Goal: Transaction & Acquisition: Purchase product/service

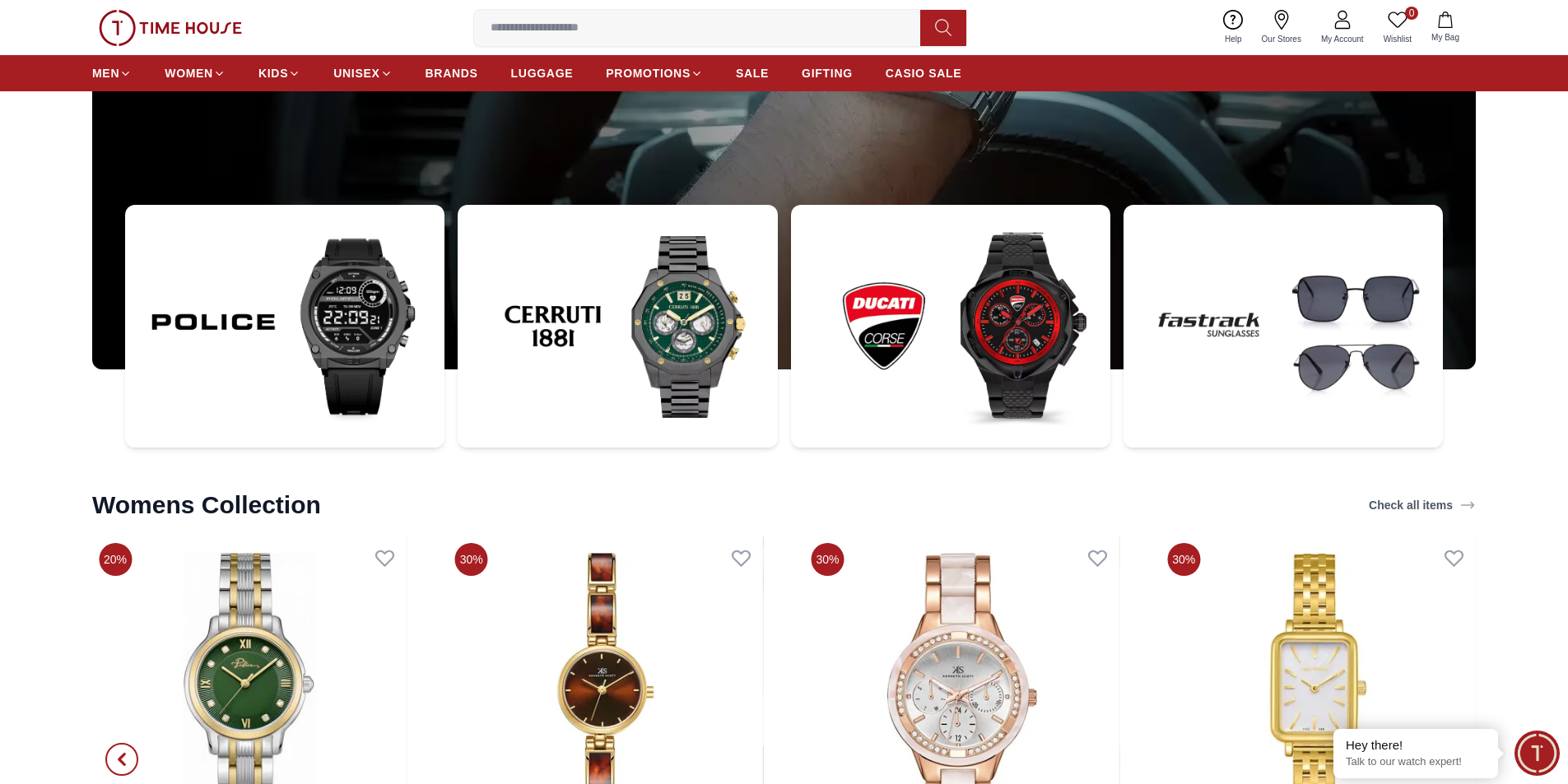
scroll to position [5840, 0]
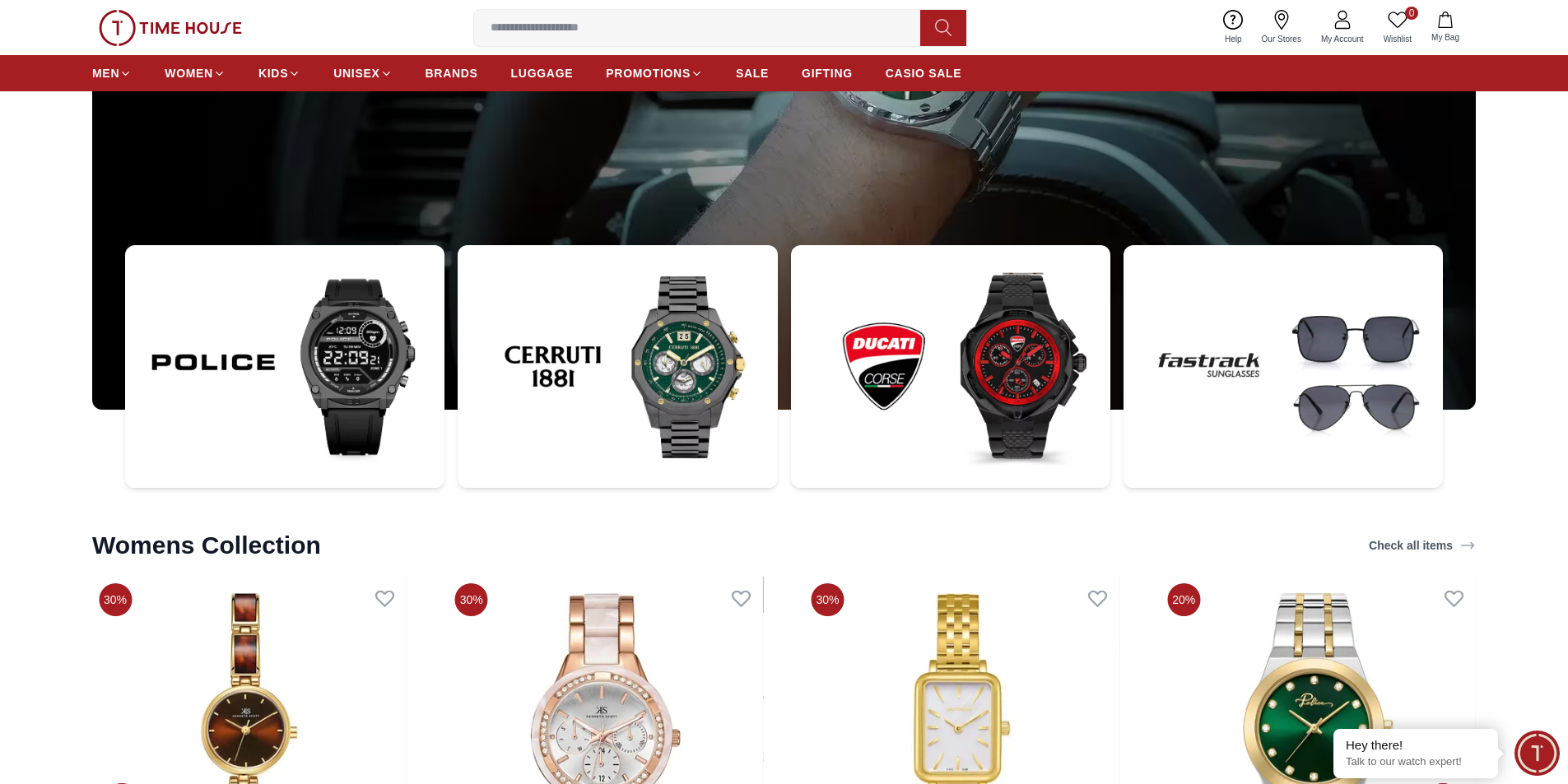
click at [690, 409] on img at bounding box center [617, 367] width 319 height 243
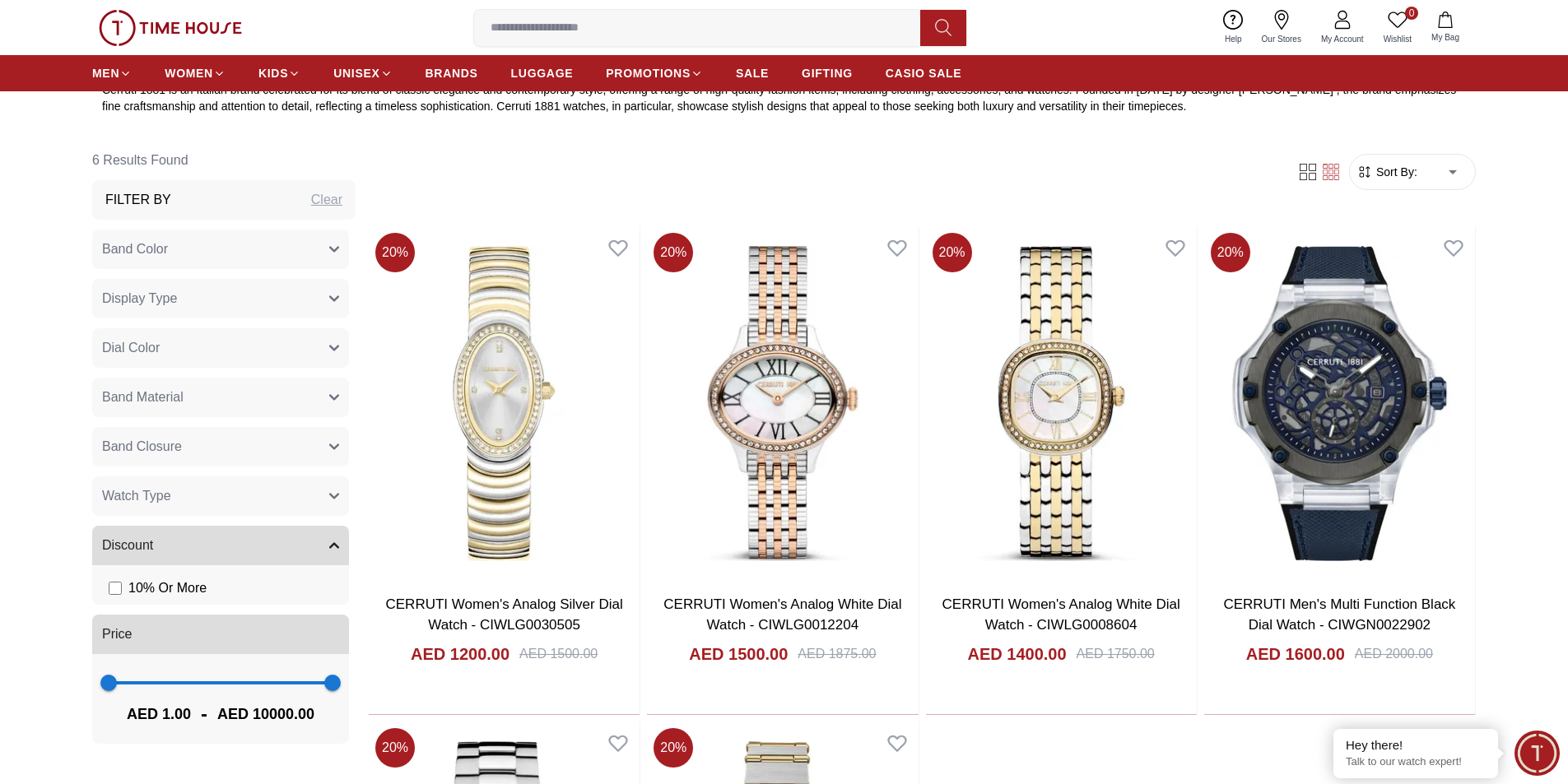
scroll to position [905, 0]
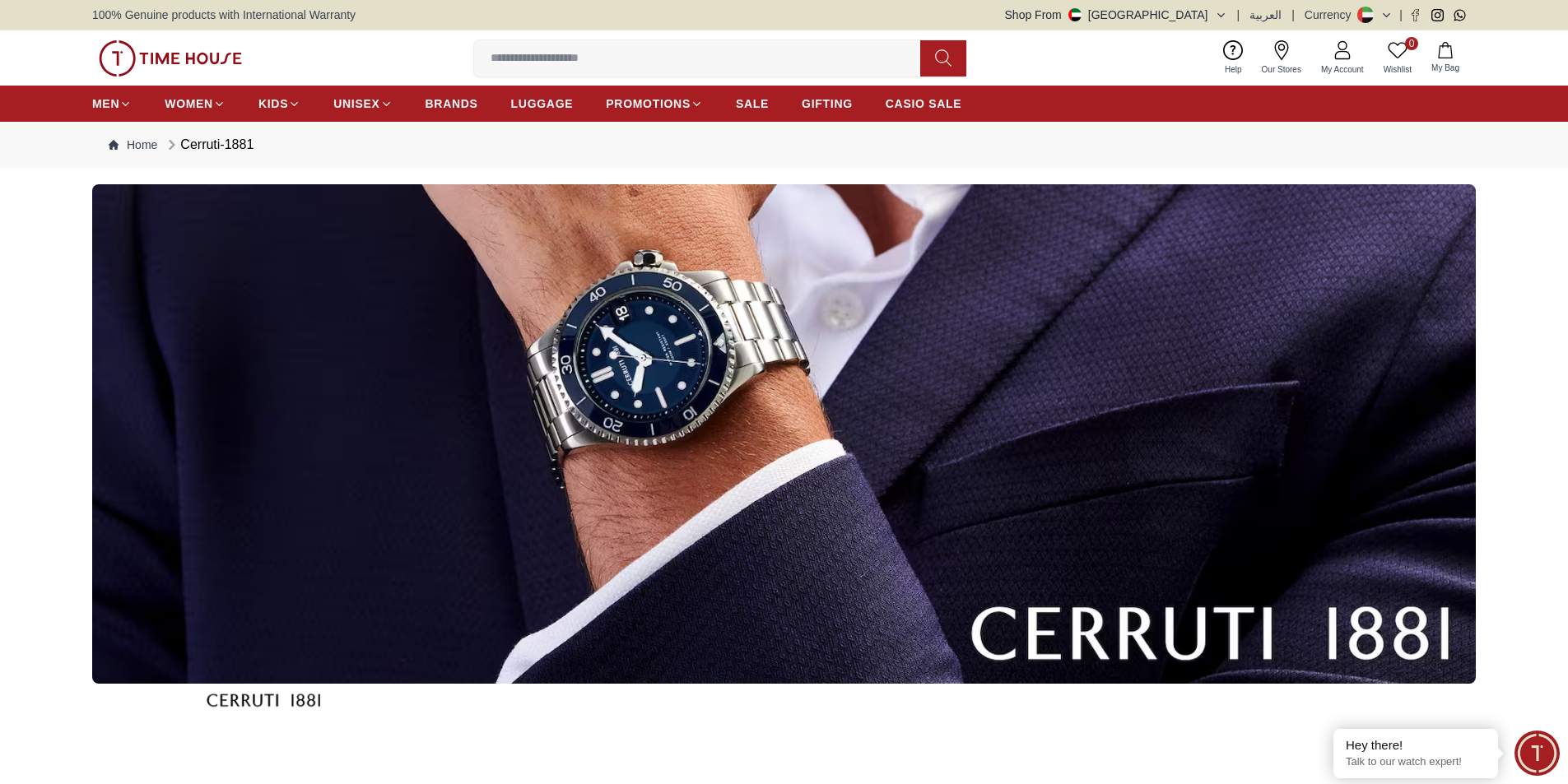
click at [180, 62] on img at bounding box center [171, 58] width 143 height 36
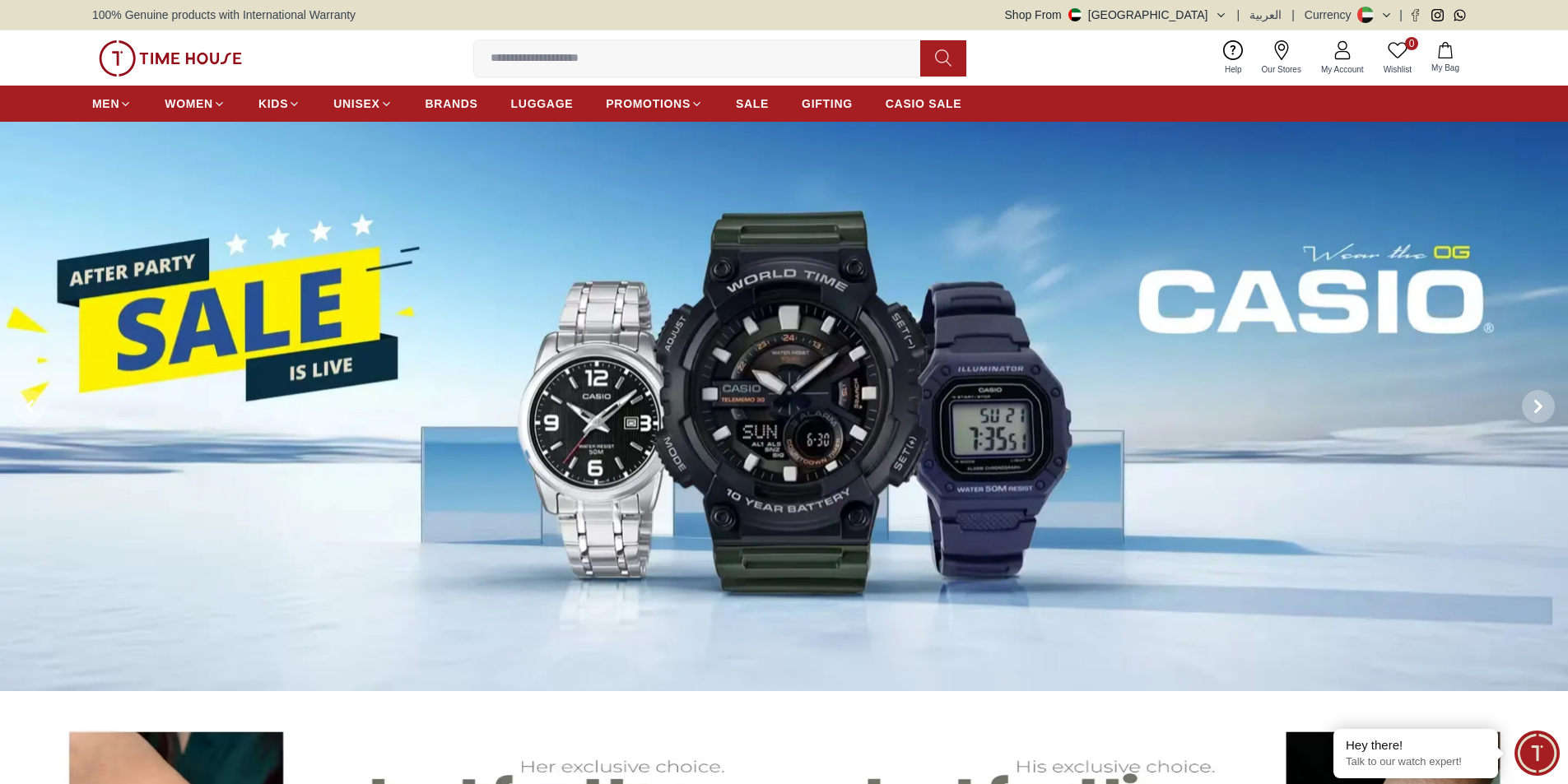
click at [689, 69] on input at bounding box center [704, 59] width 460 height 33
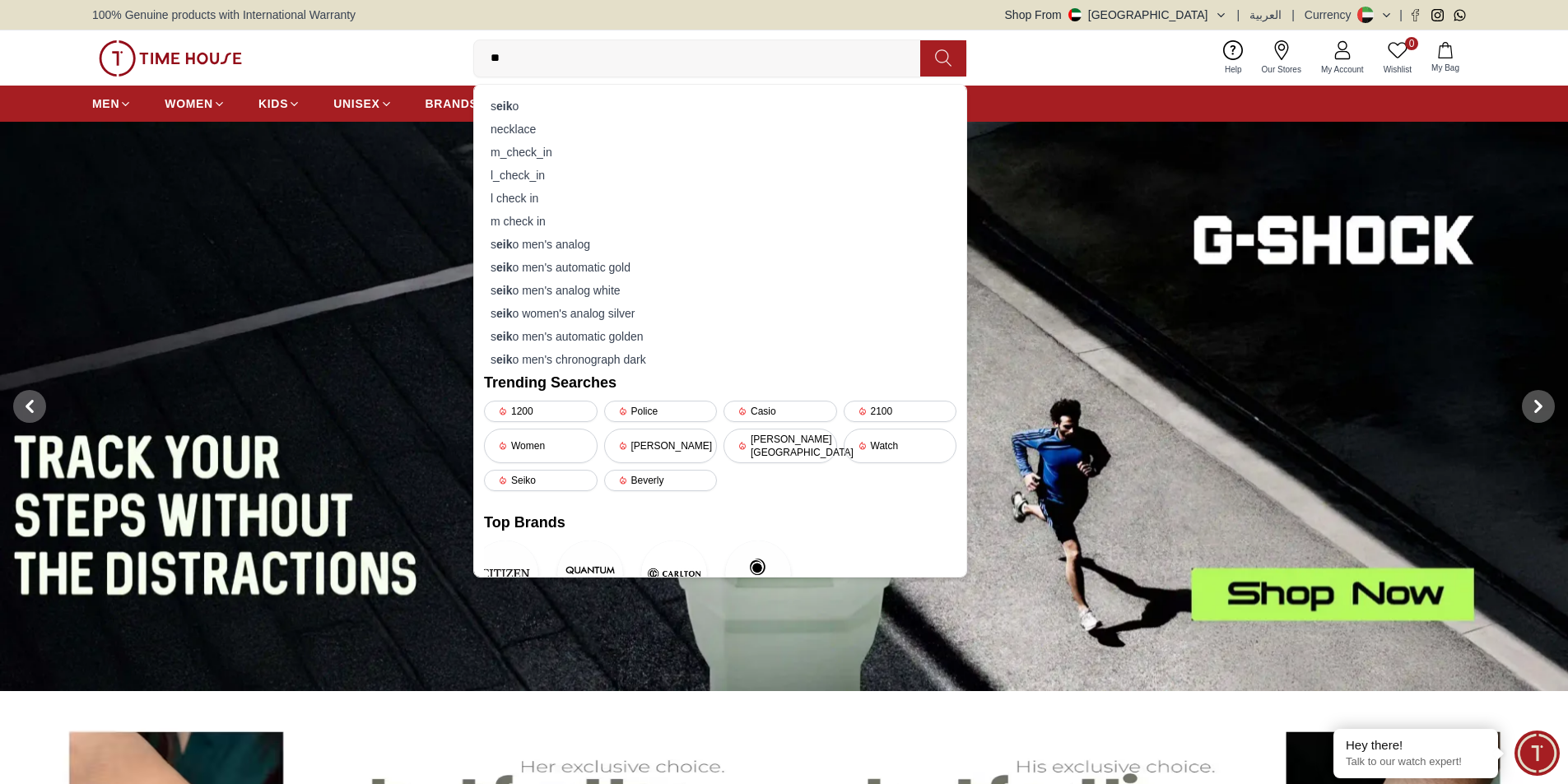
type input "*"
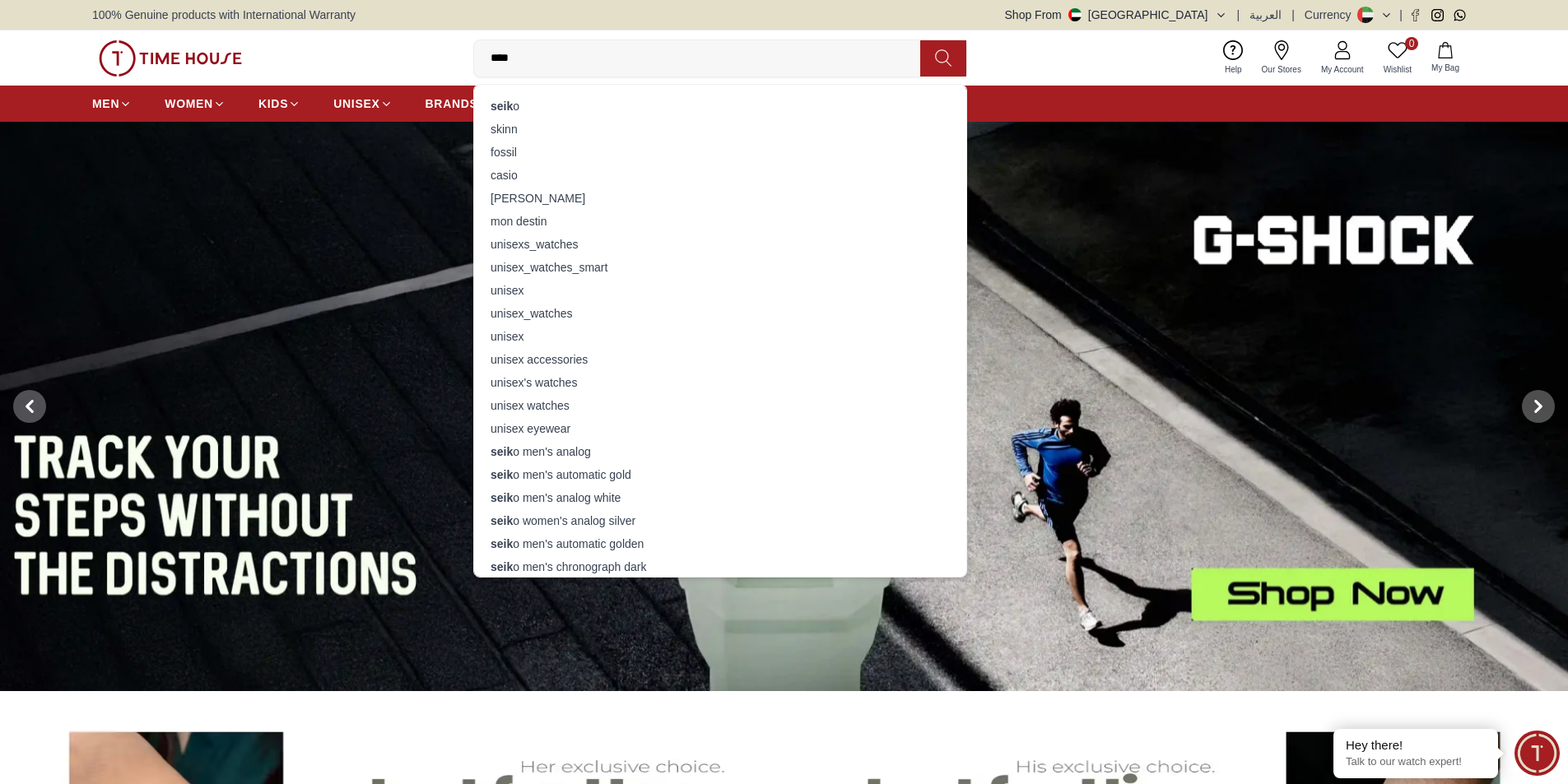
type input "*****"
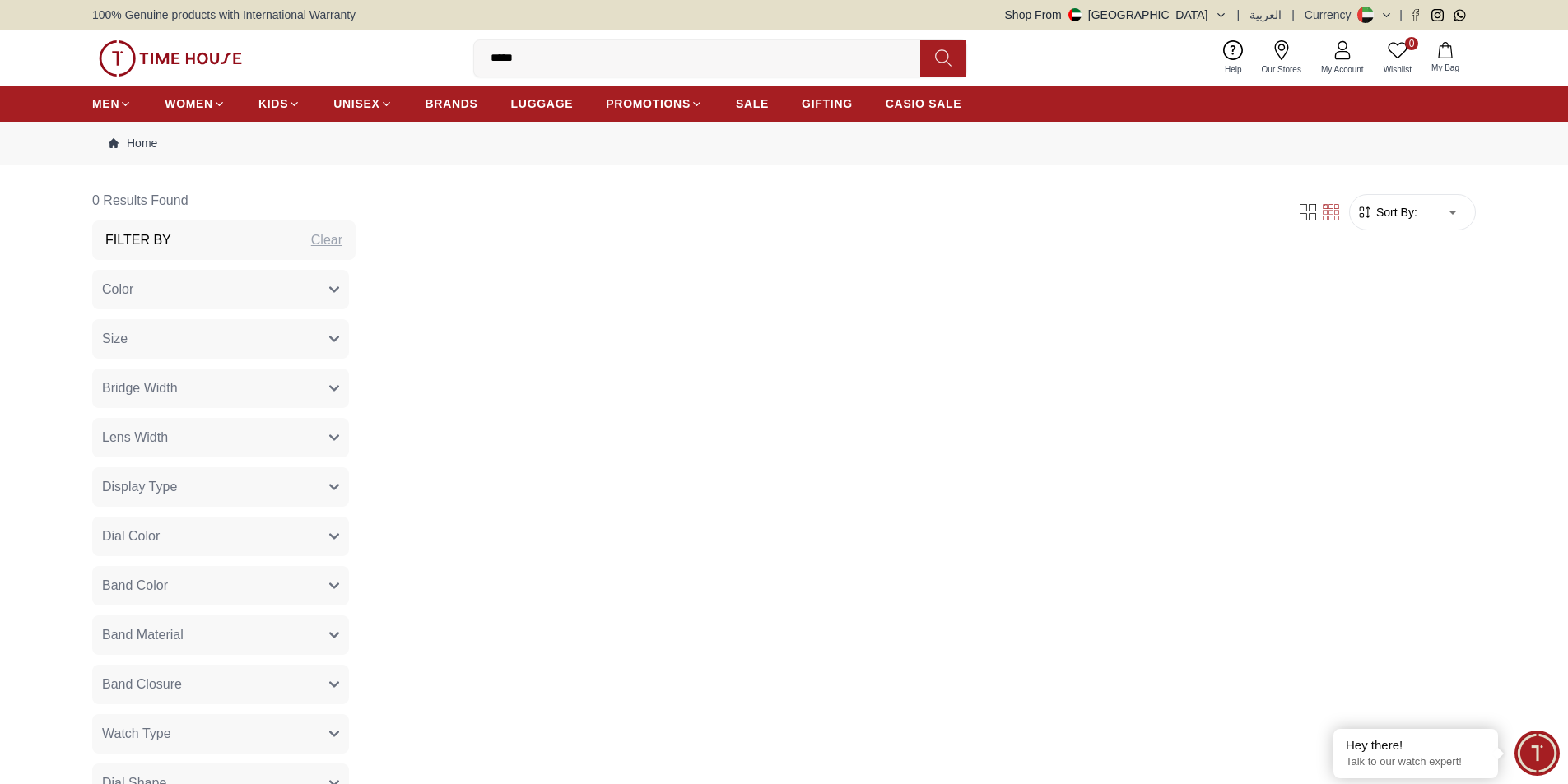
click at [181, 63] on img at bounding box center [171, 58] width 143 height 36
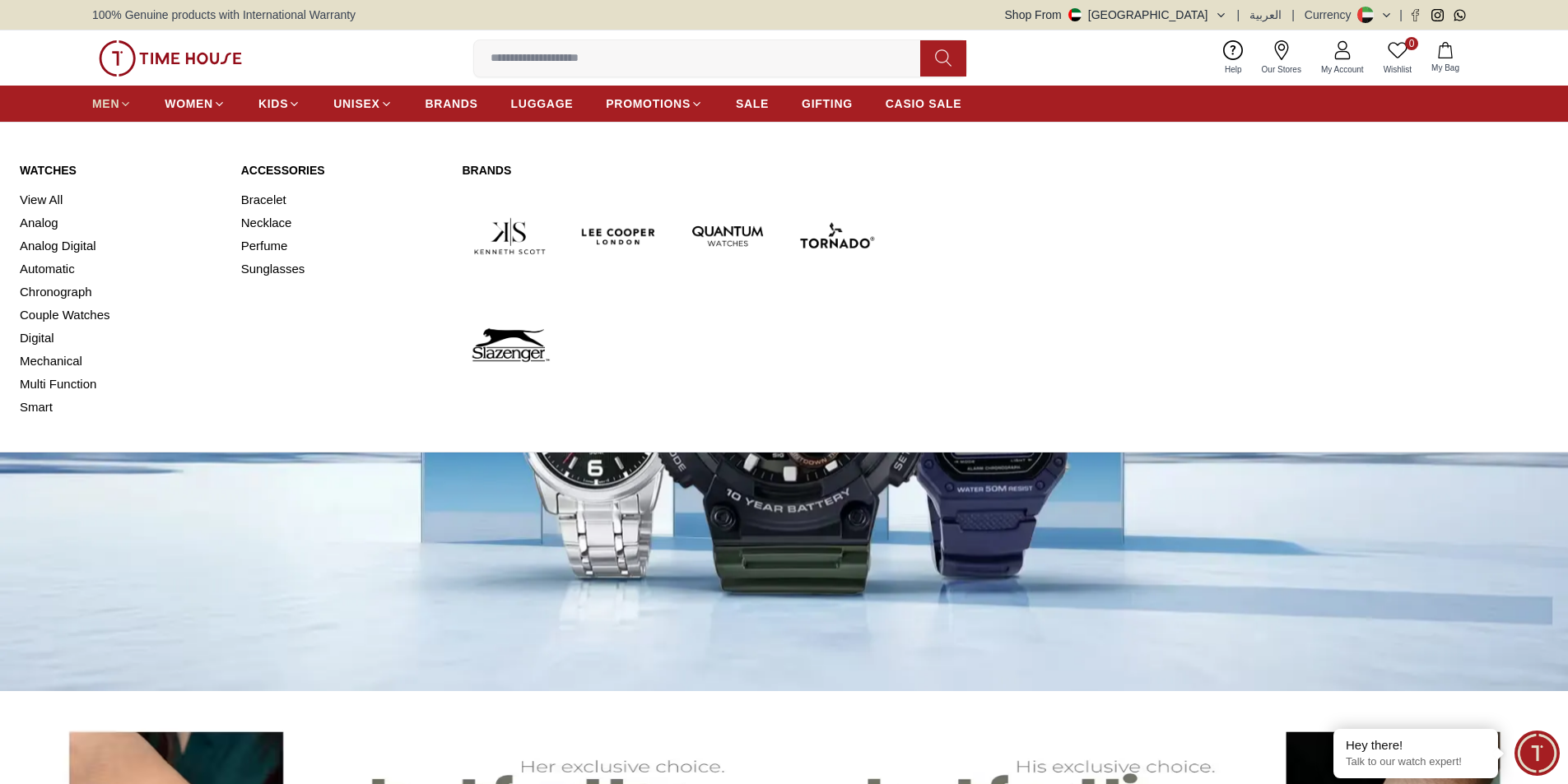
click at [108, 109] on span "MEN" at bounding box center [106, 103] width 27 height 17
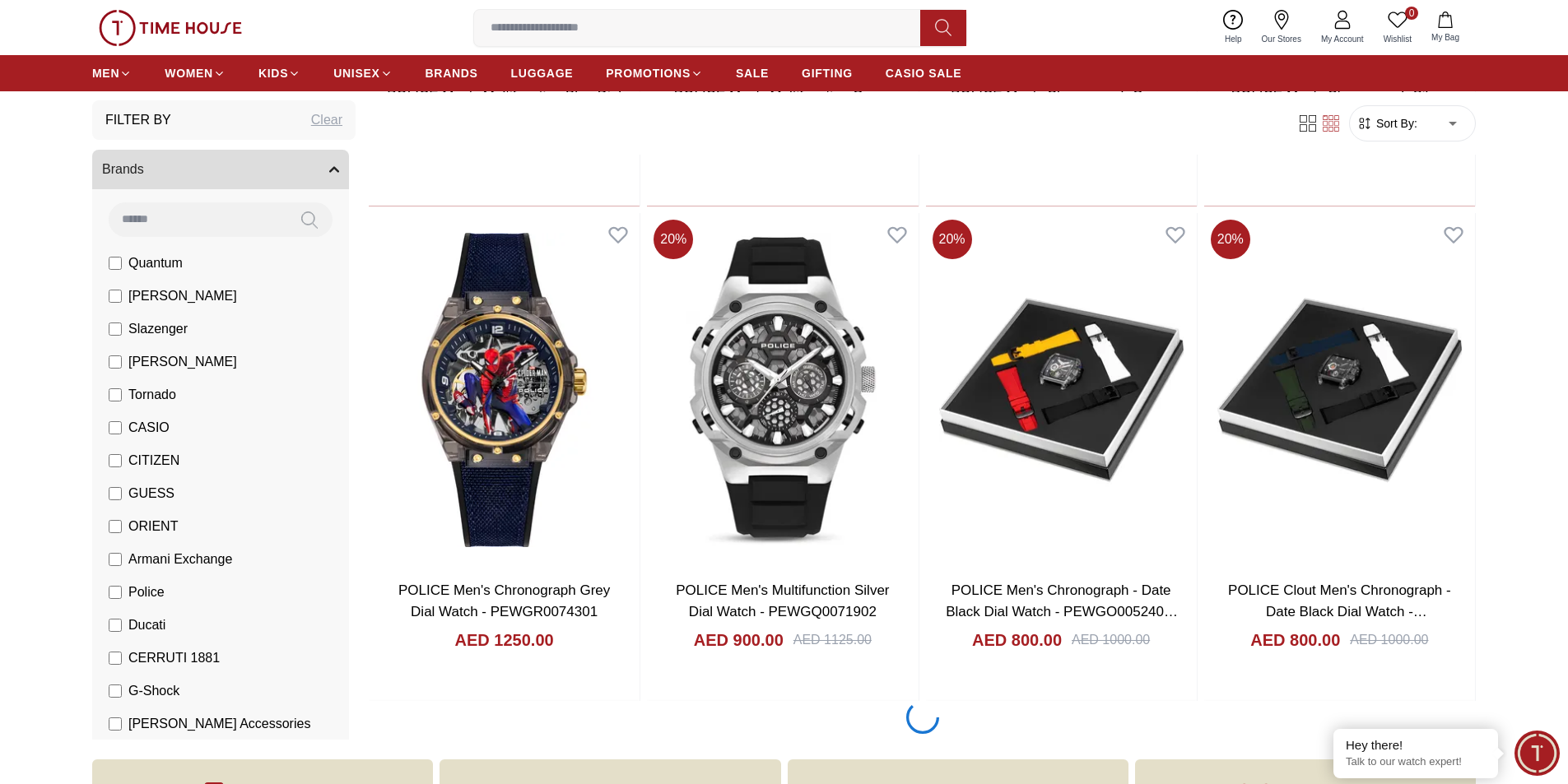
scroll to position [2303, 0]
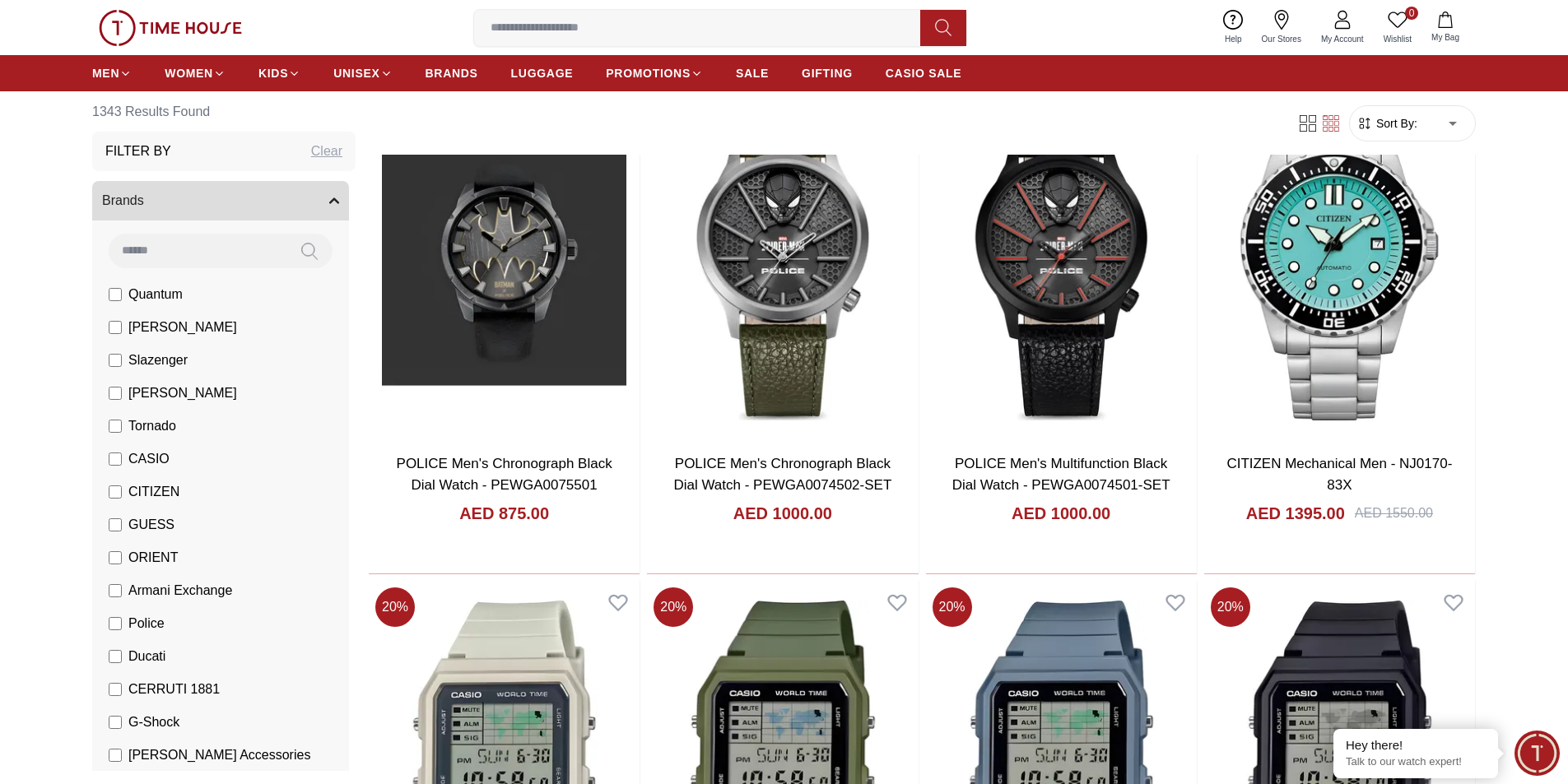
scroll to position [4113, 0]
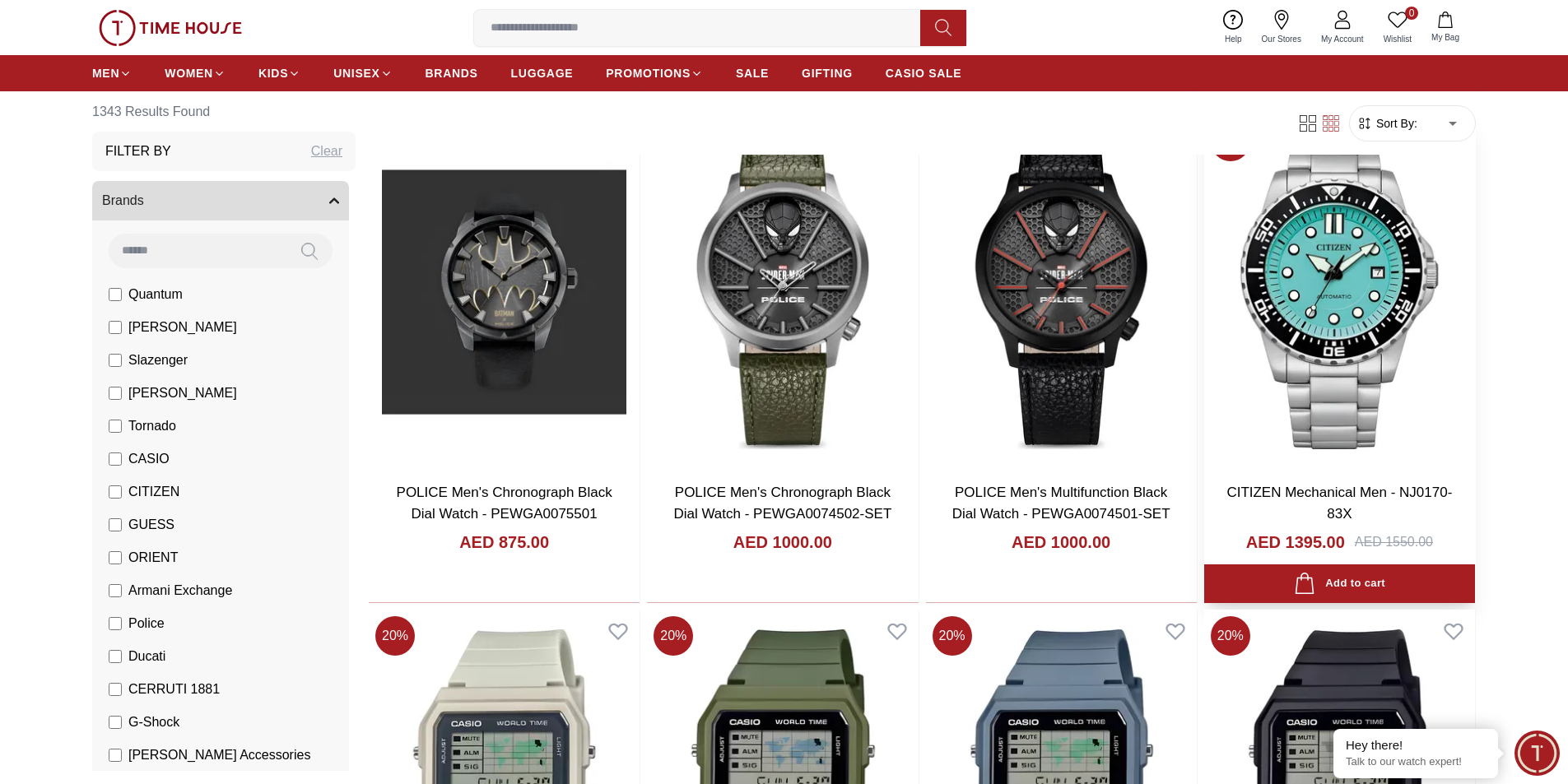
click at [1300, 302] on img at bounding box center [1339, 291] width 271 height 353
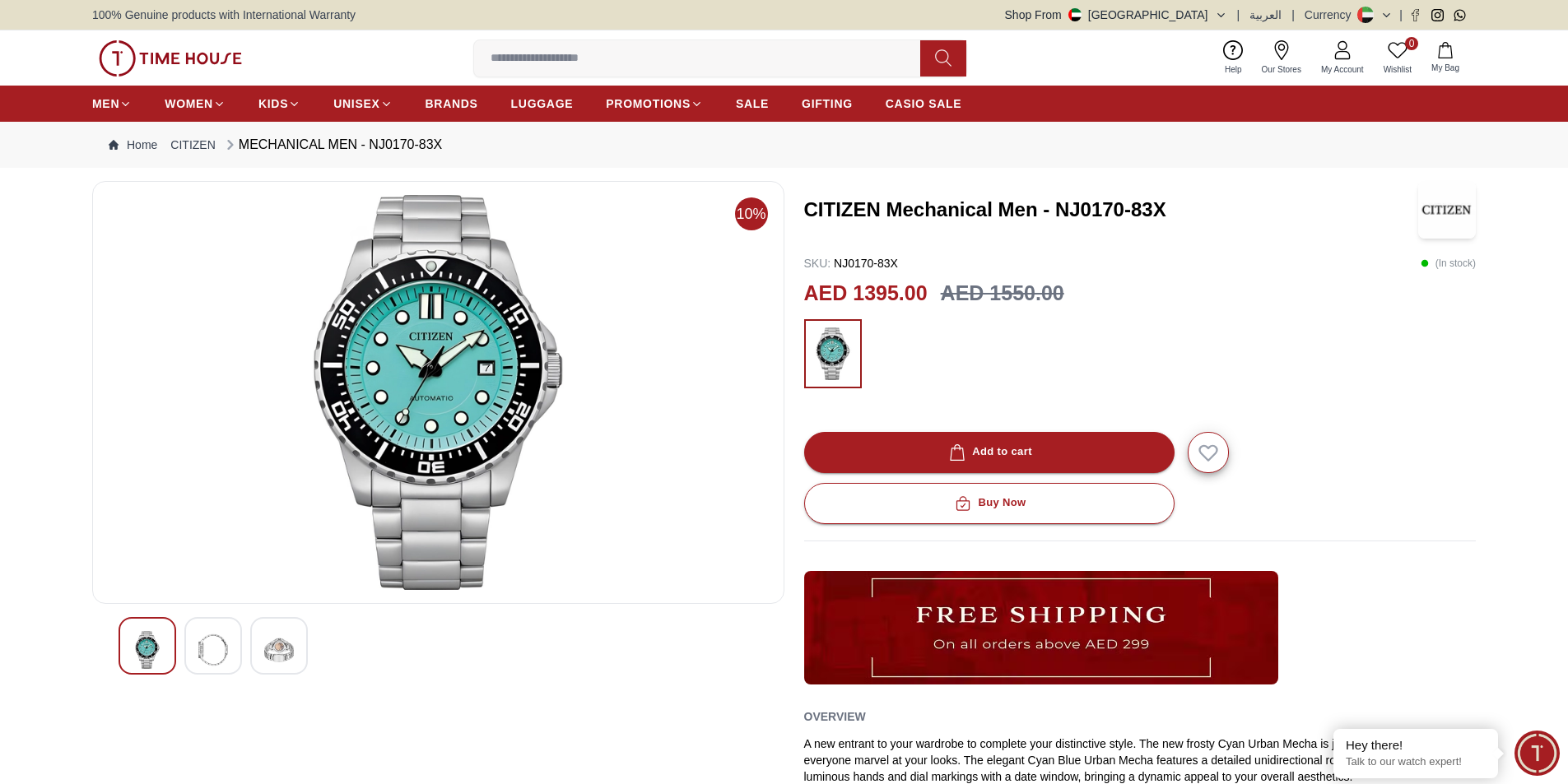
click at [853, 211] on h3 "CITIZEN Mechanical Men - NJ0170-83X" at bounding box center [1111, 209] width 615 height 26
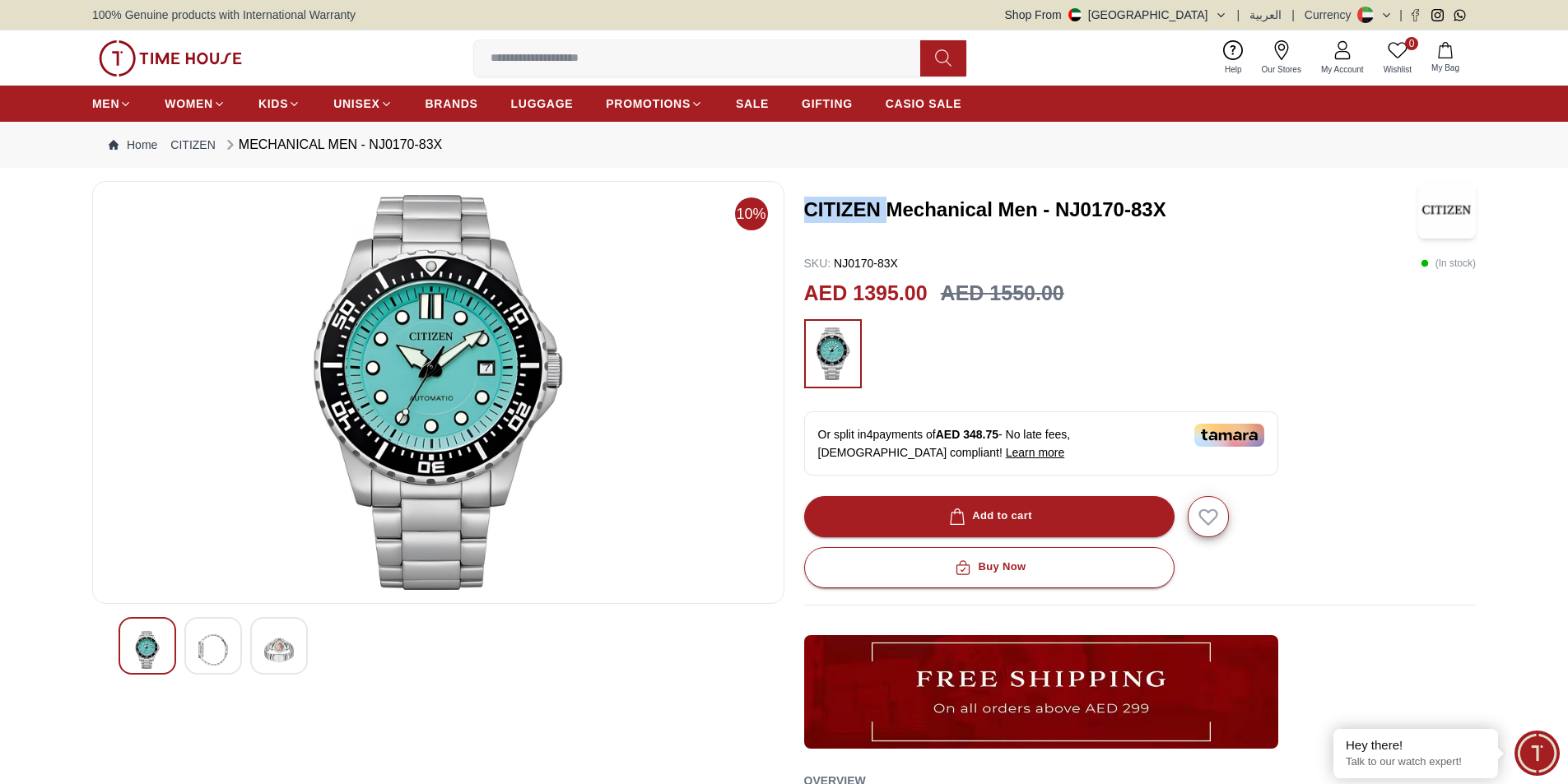
click at [853, 211] on h3 "CITIZEN Mechanical Men - NJ0170-83X" at bounding box center [1111, 209] width 615 height 26
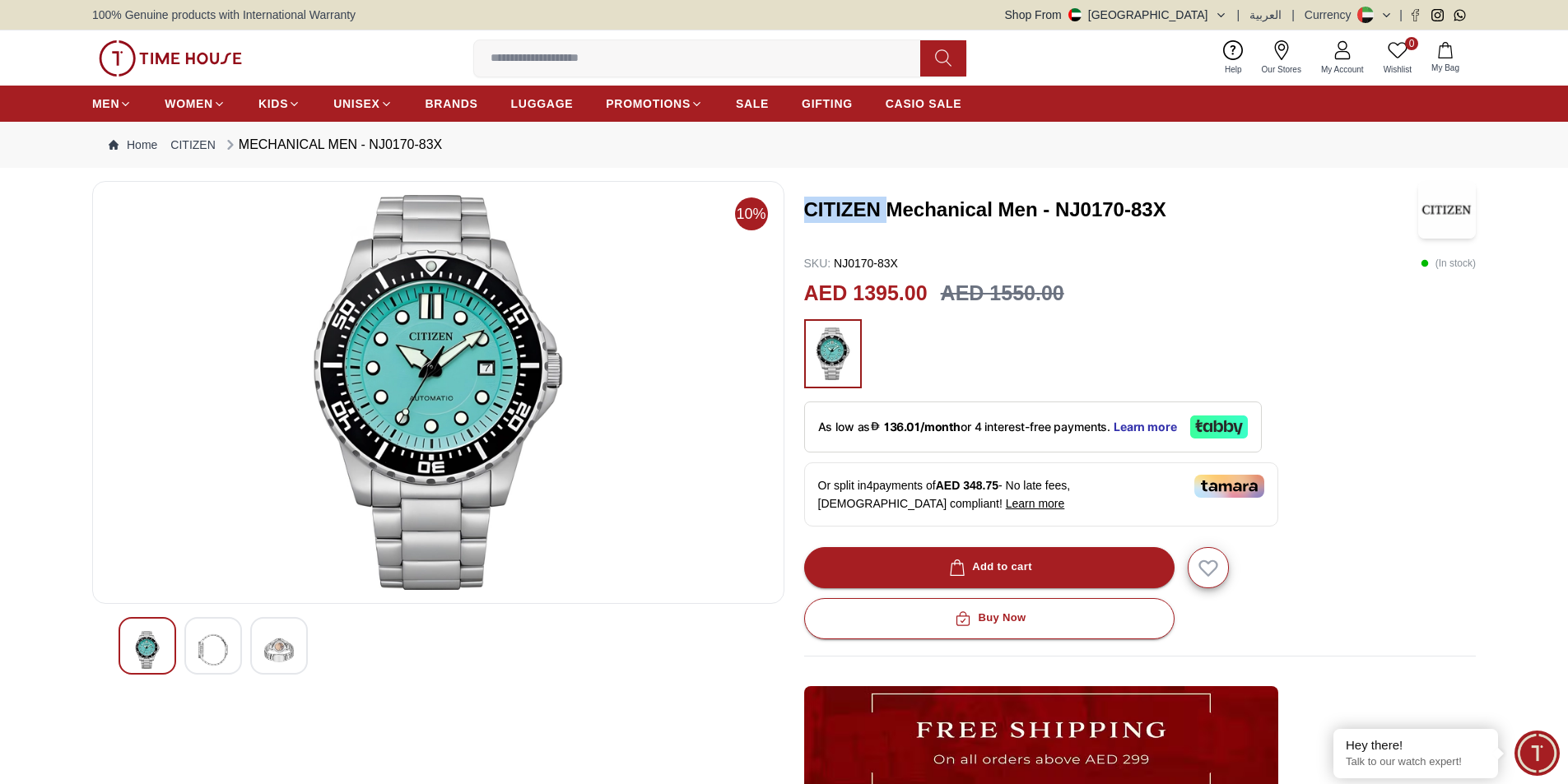
copy h3 "CITIZEN"
click at [605, 64] on input at bounding box center [704, 59] width 460 height 33
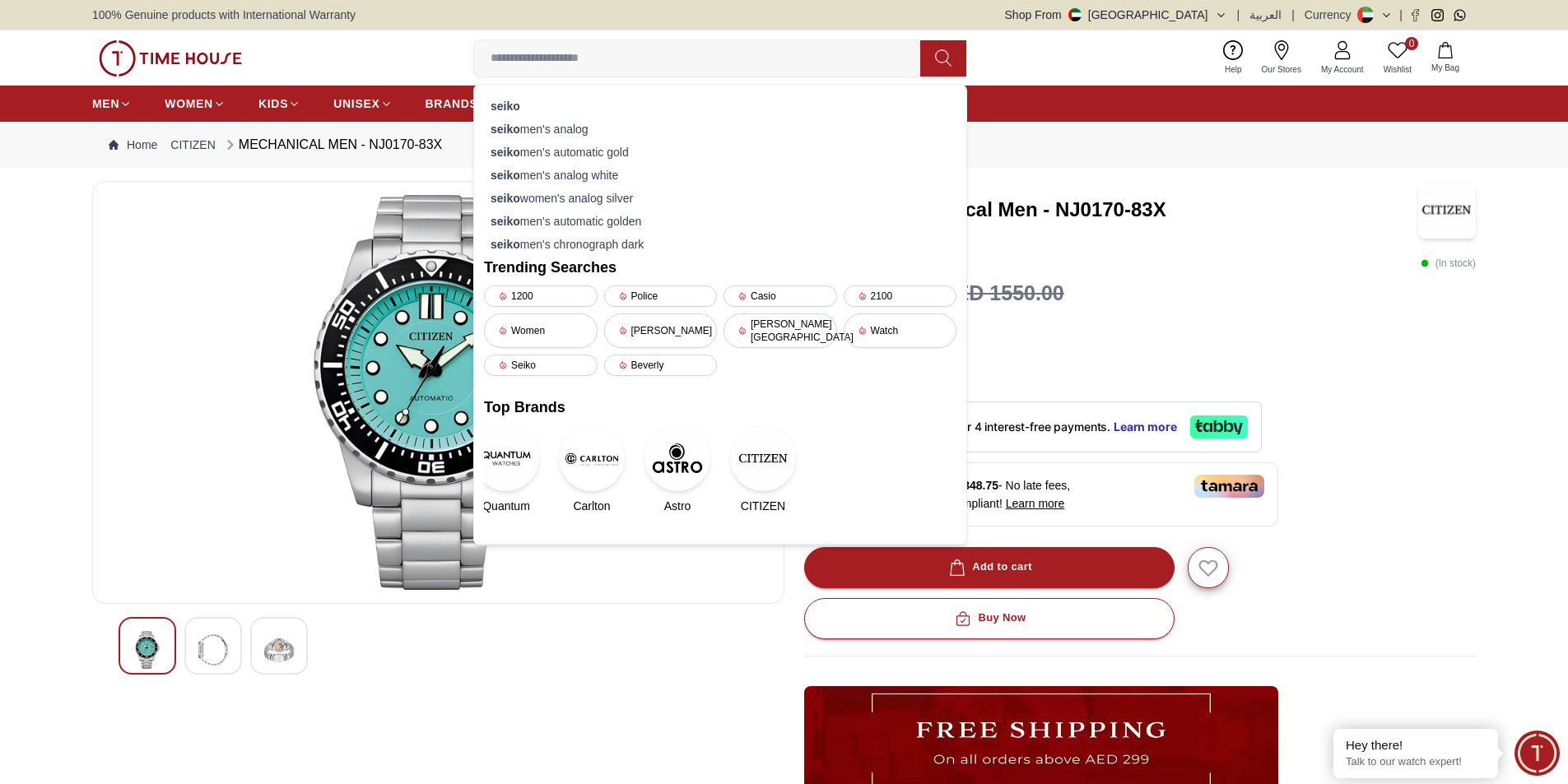
paste input "*******"
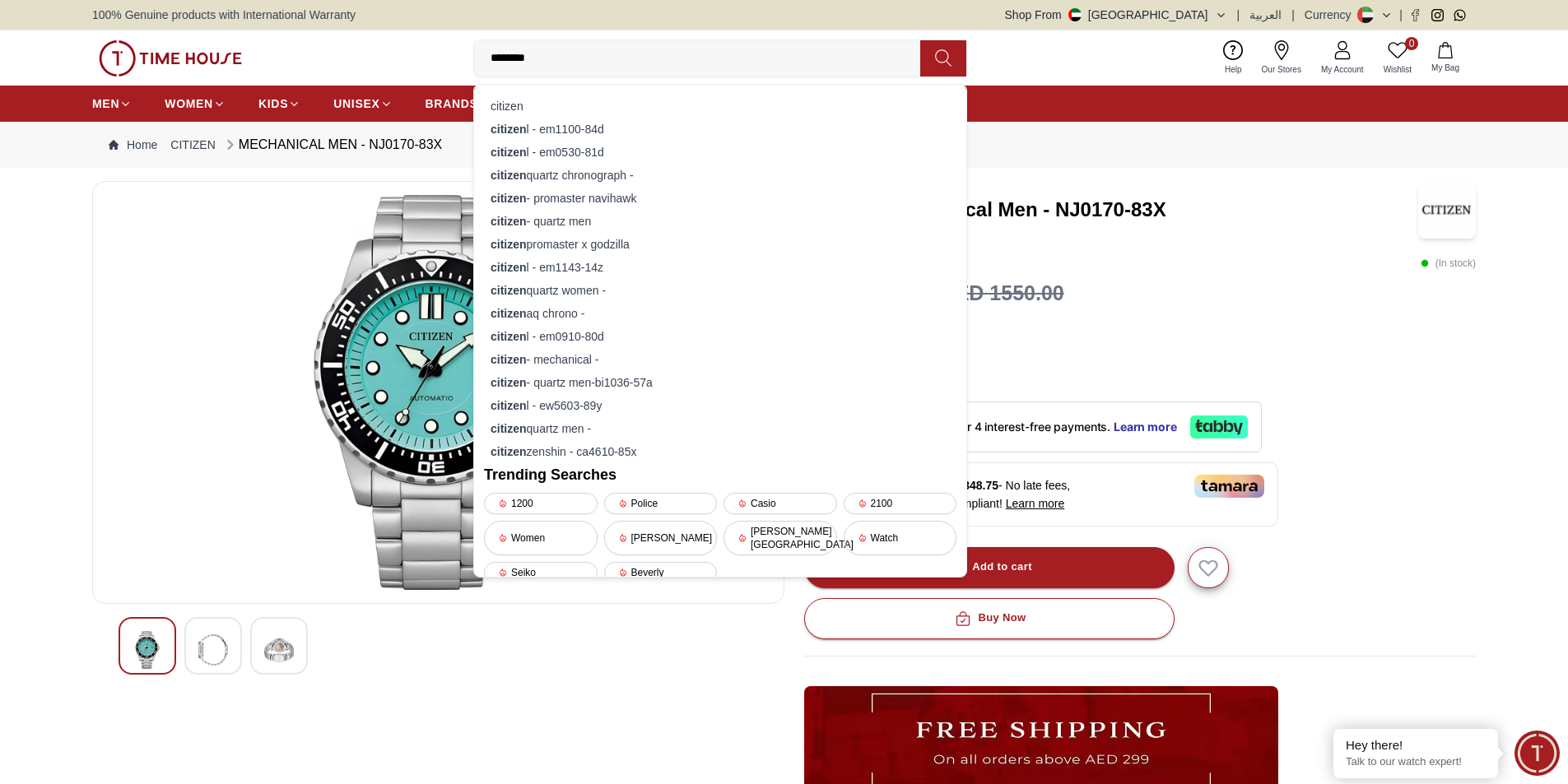
type input "*******"
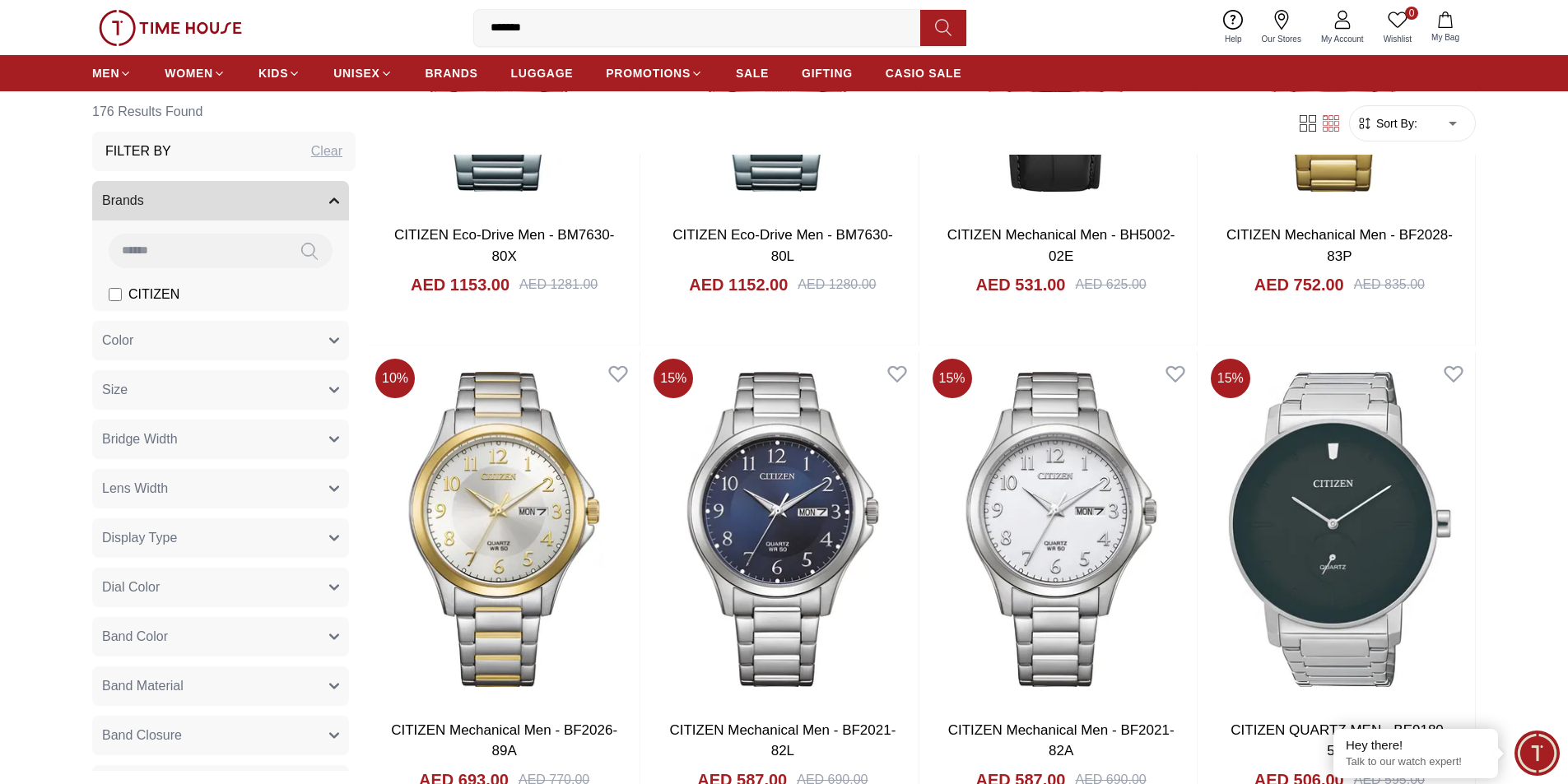
scroll to position [1809, 0]
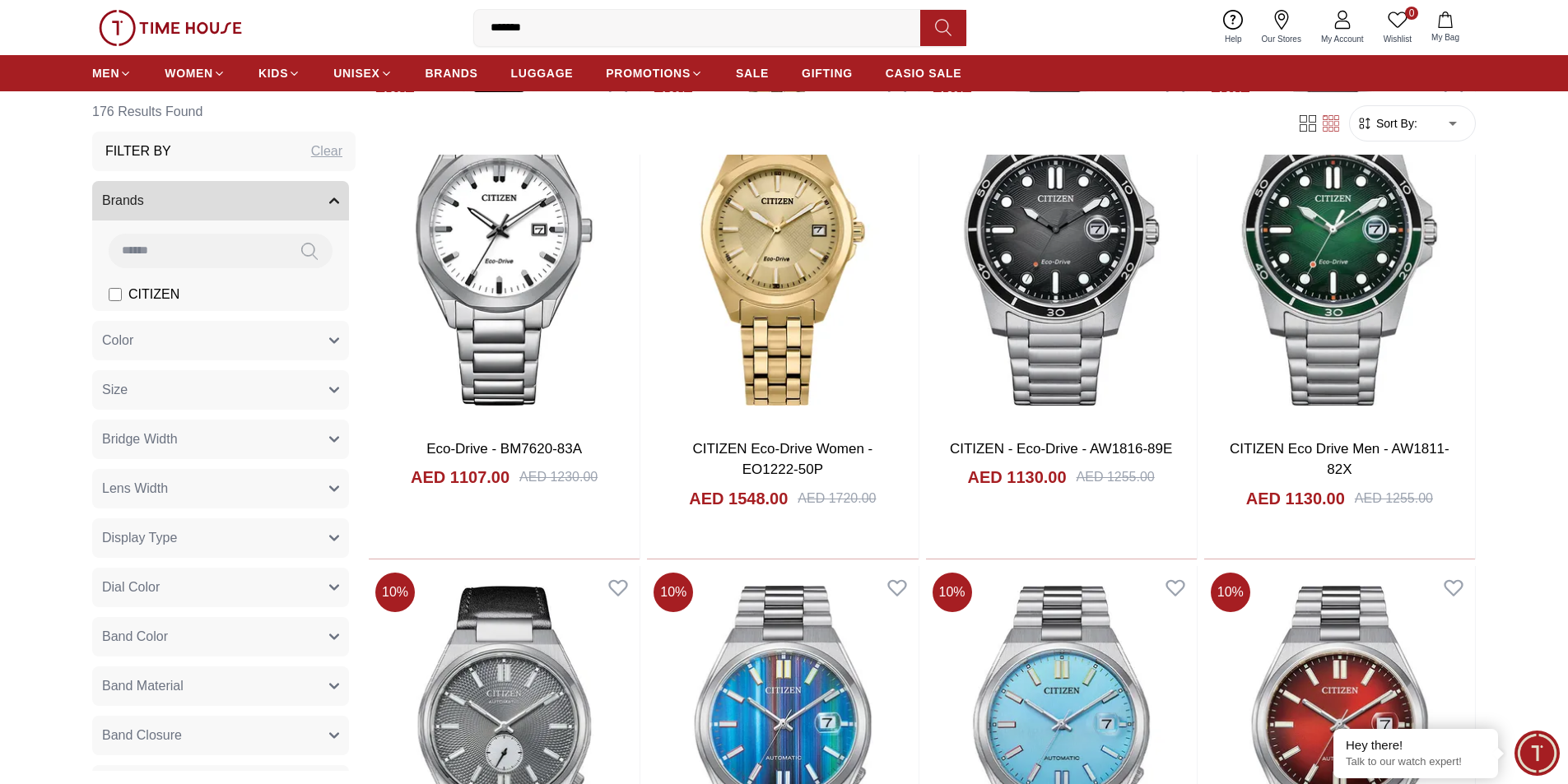
scroll to position [4360, 0]
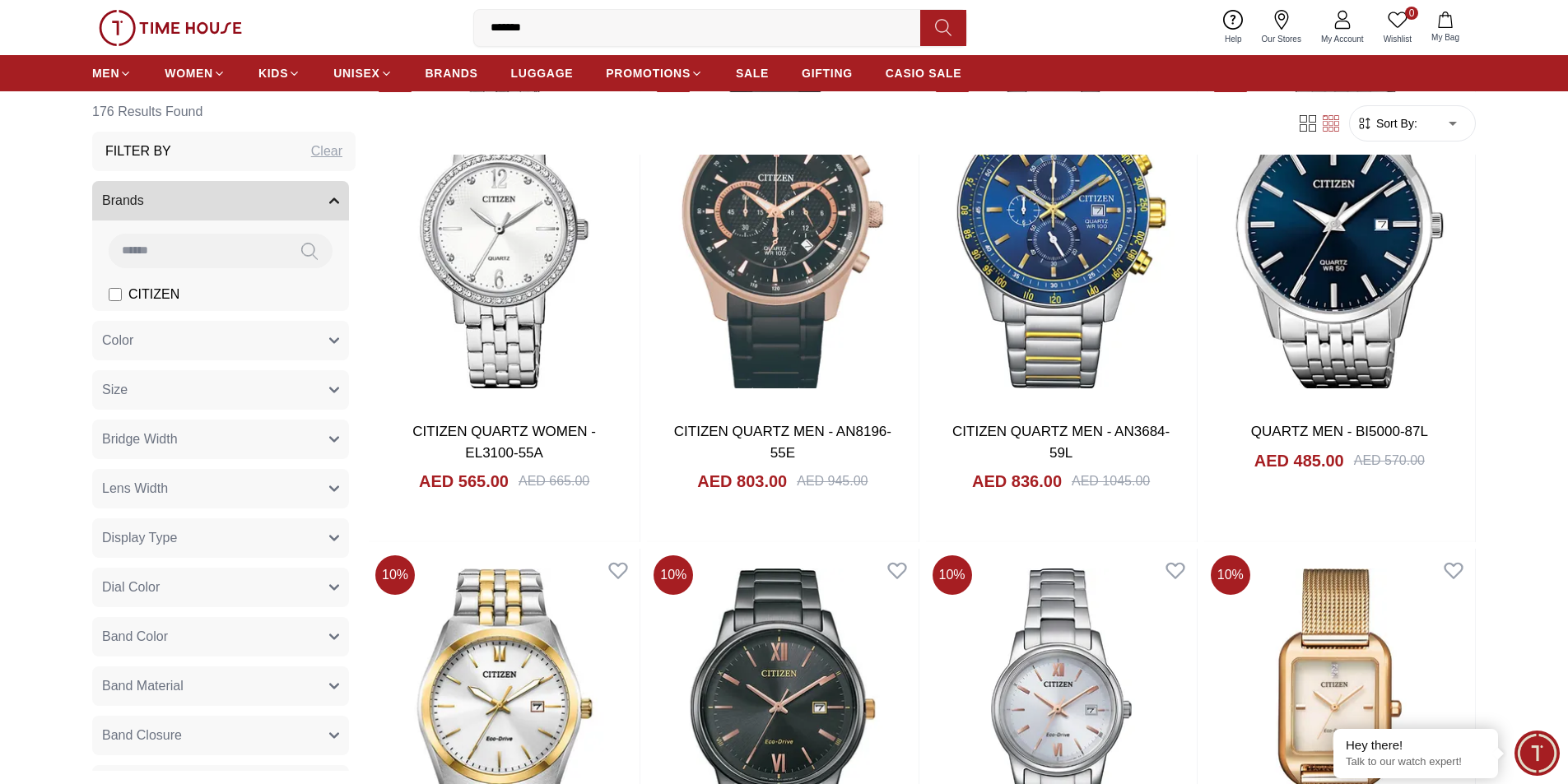
scroll to position [6416, 0]
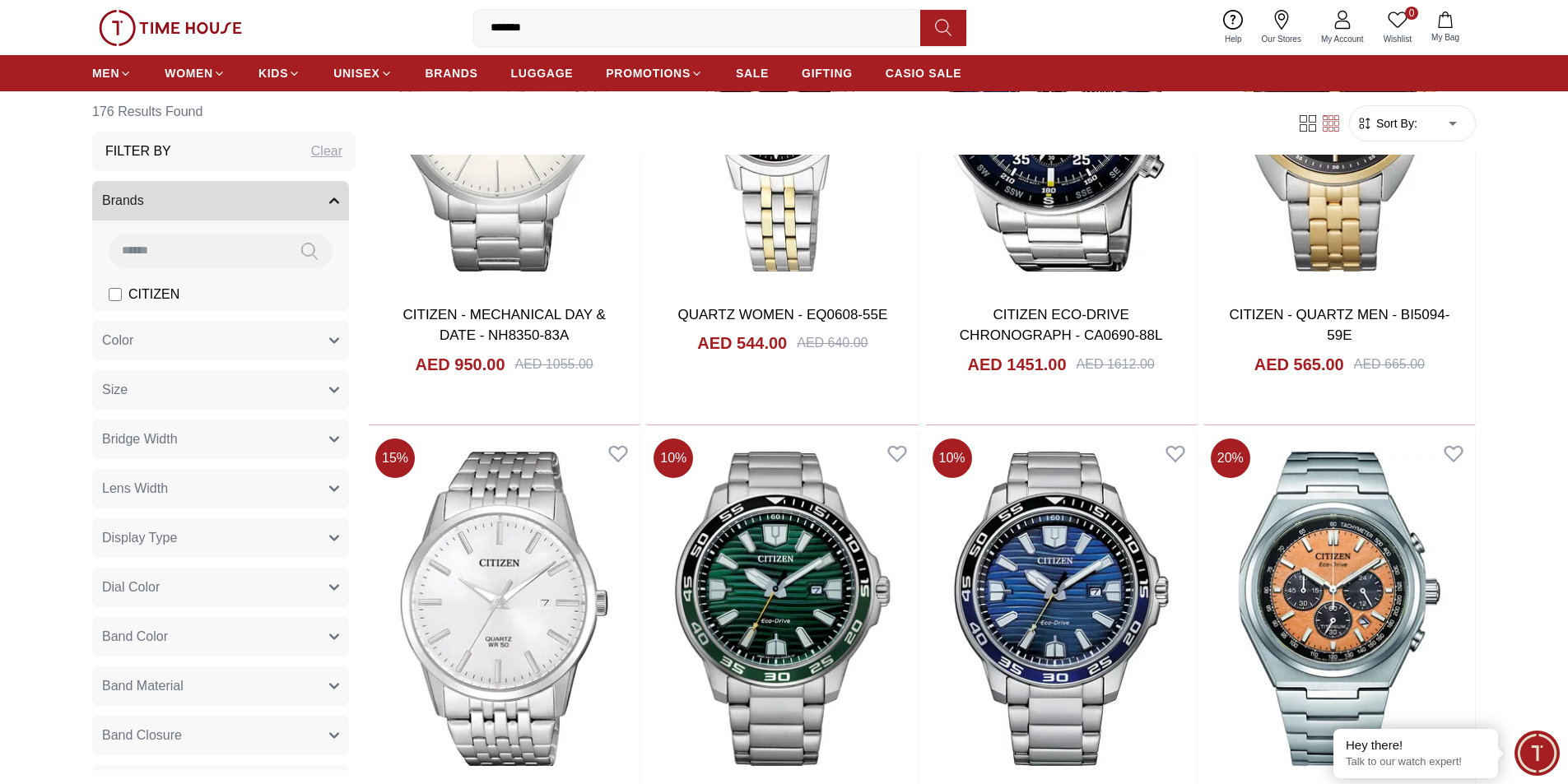
scroll to position [8966, 0]
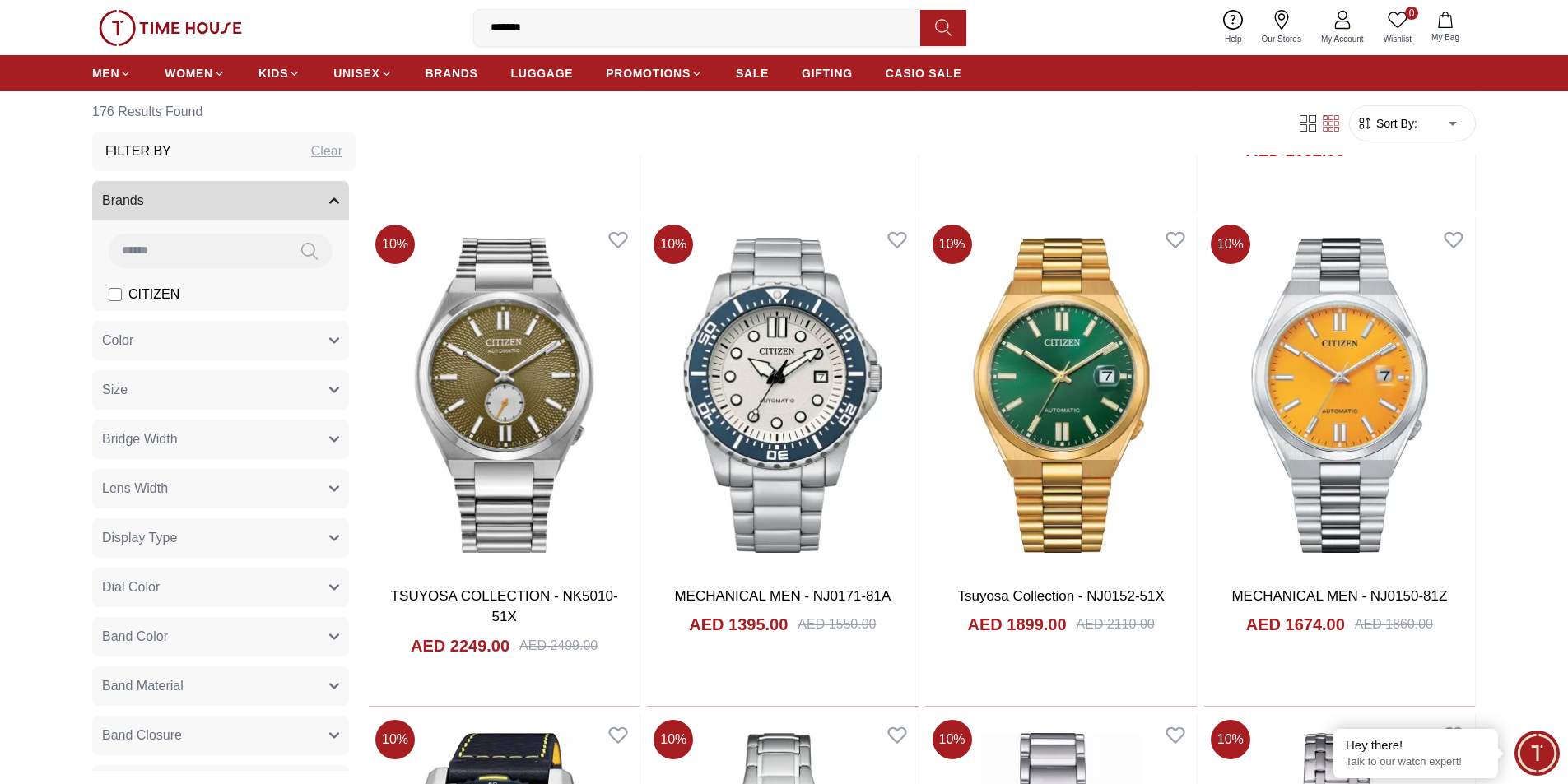
scroll to position [10885, 0]
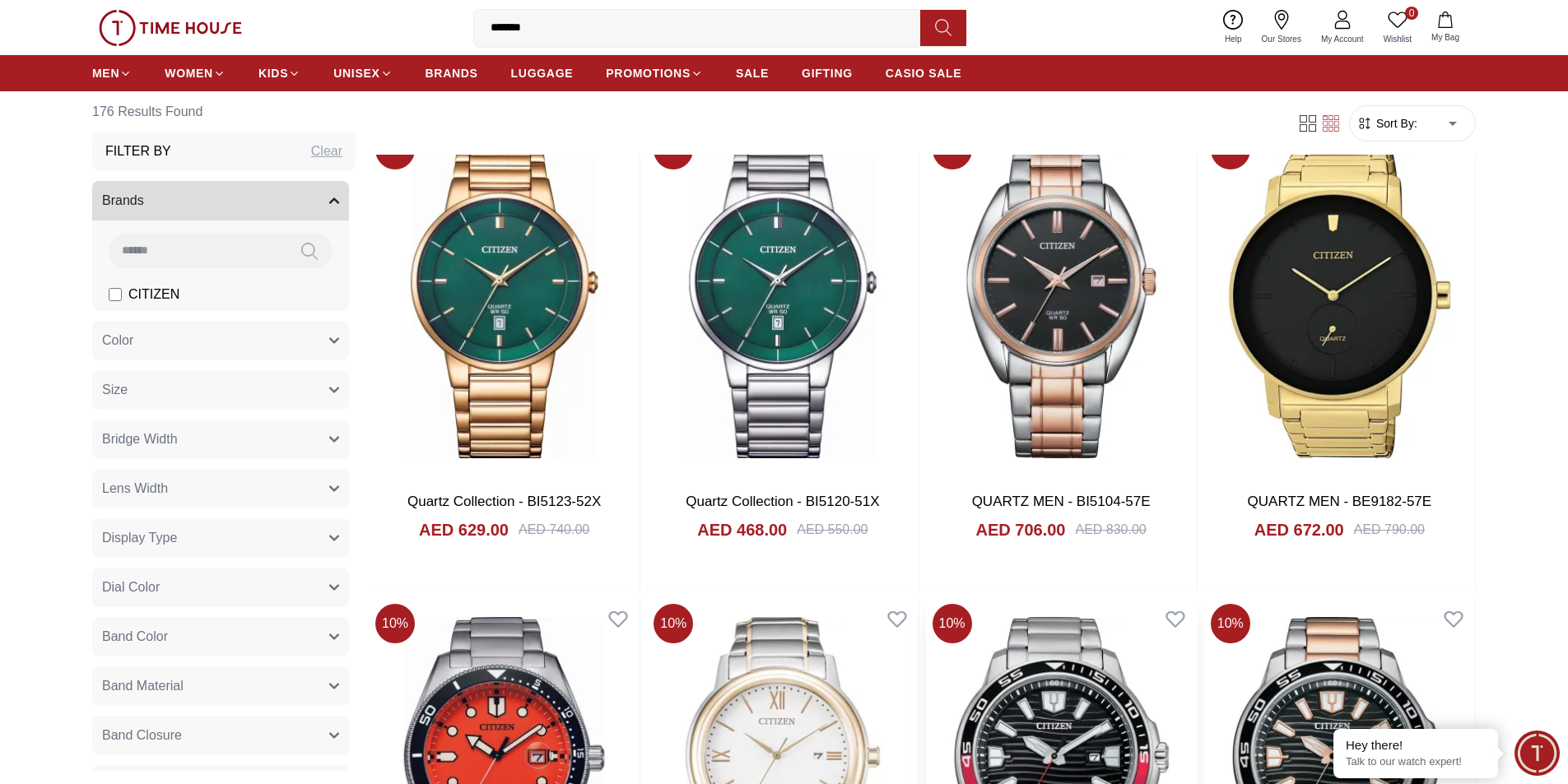
scroll to position [13258, 0]
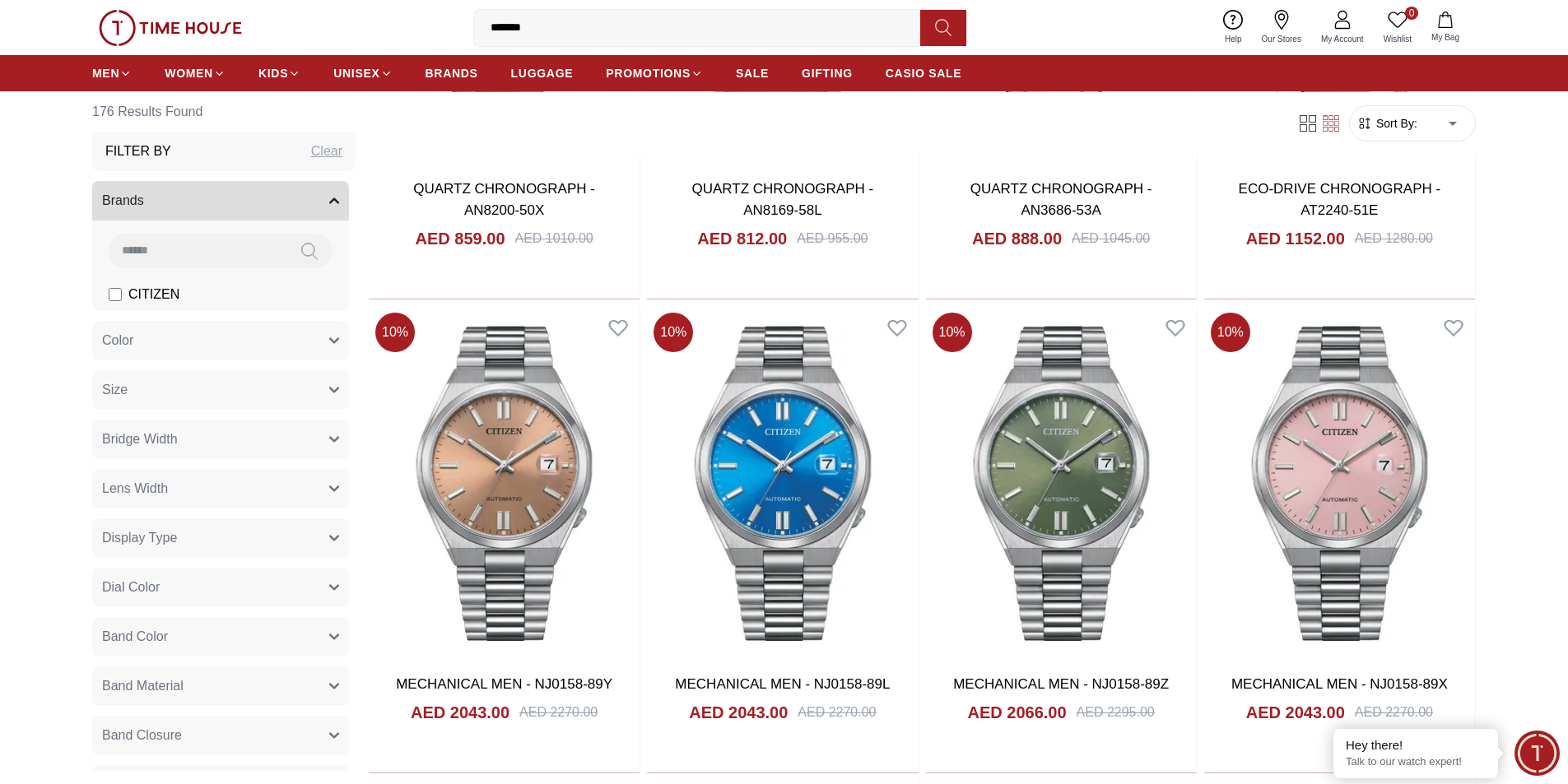
scroll to position [15150, 0]
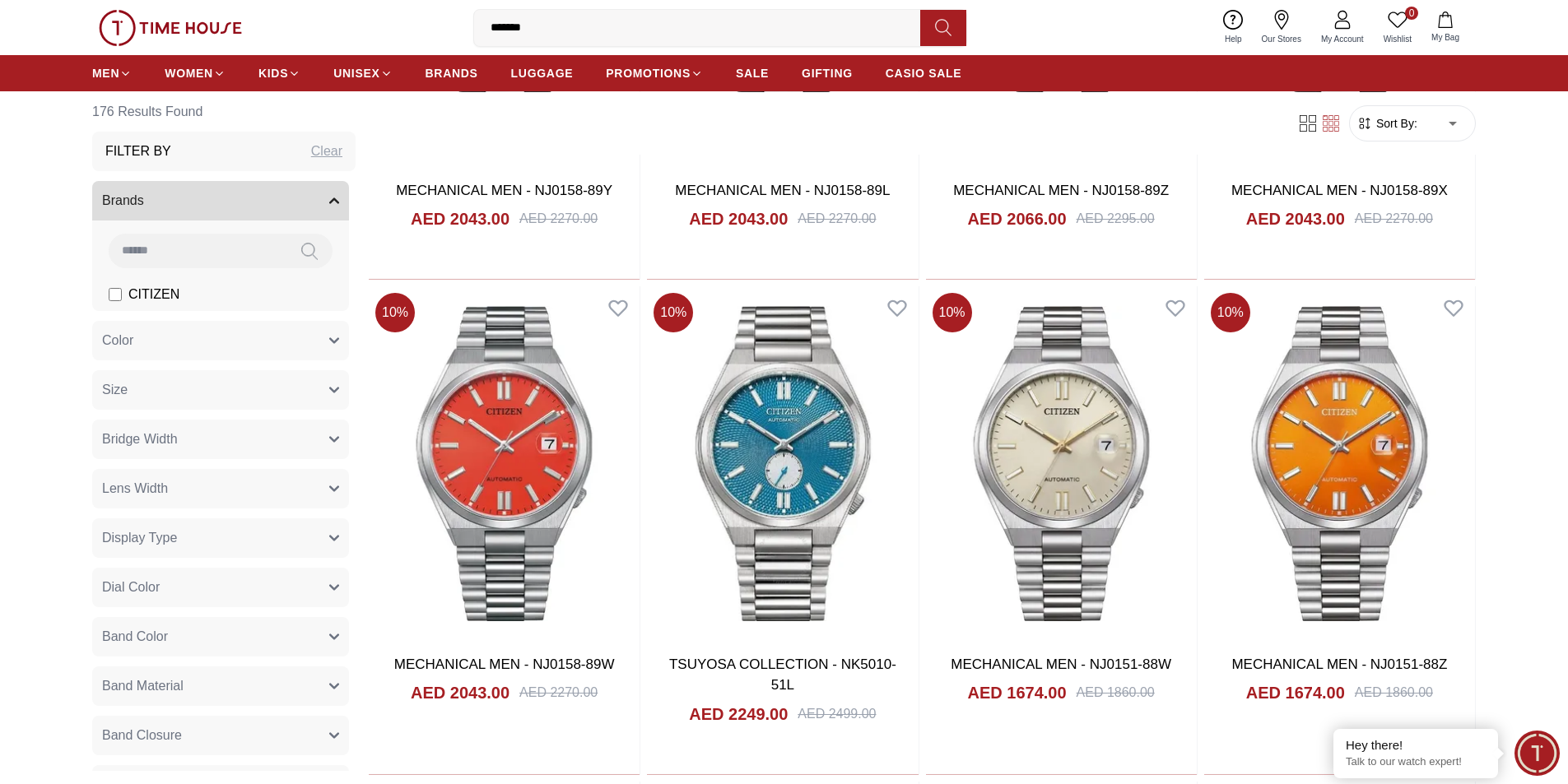
click at [163, 19] on img at bounding box center [171, 27] width 143 height 36
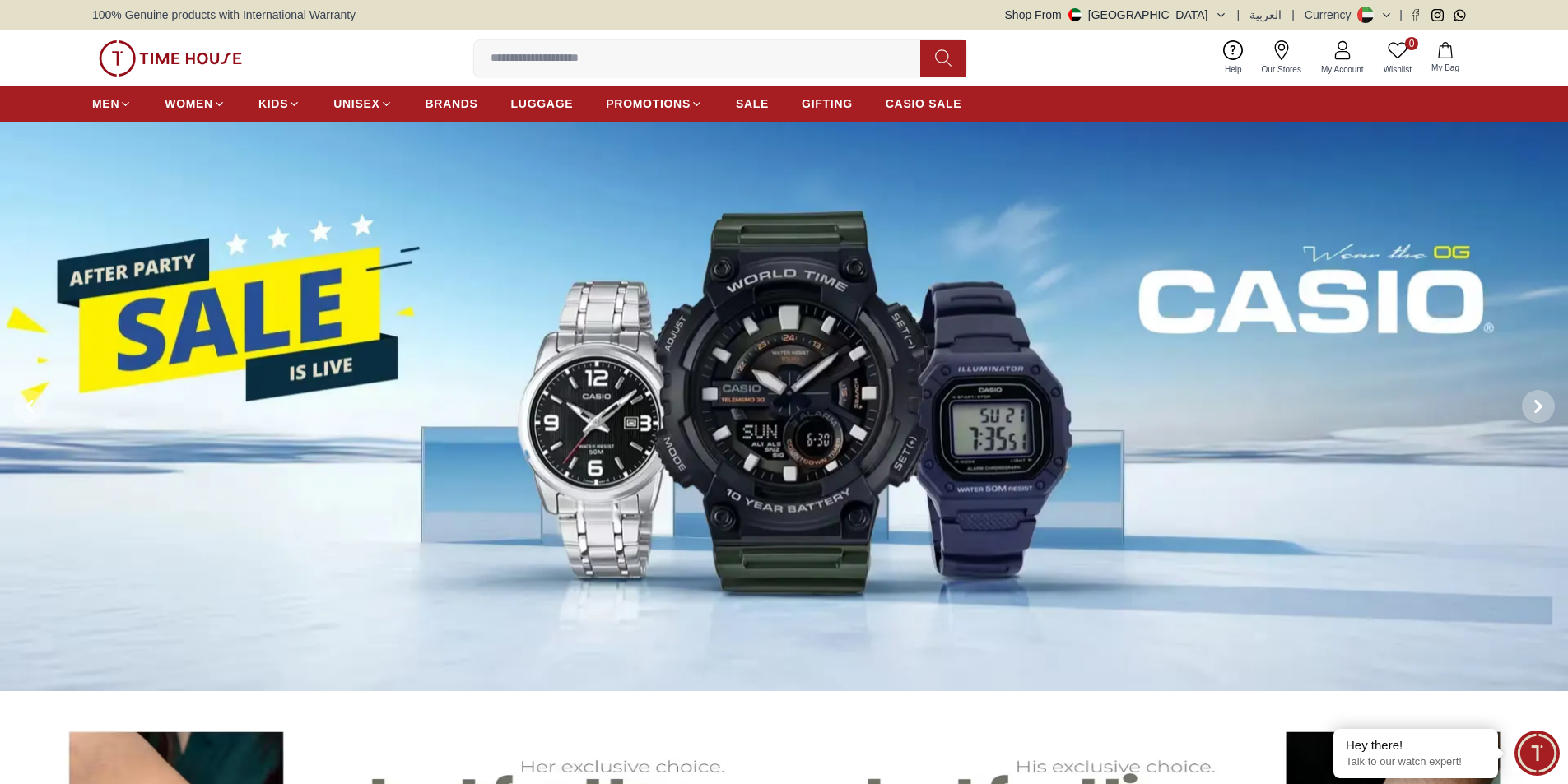
click at [919, 330] on img at bounding box center [784, 406] width 1568 height 570
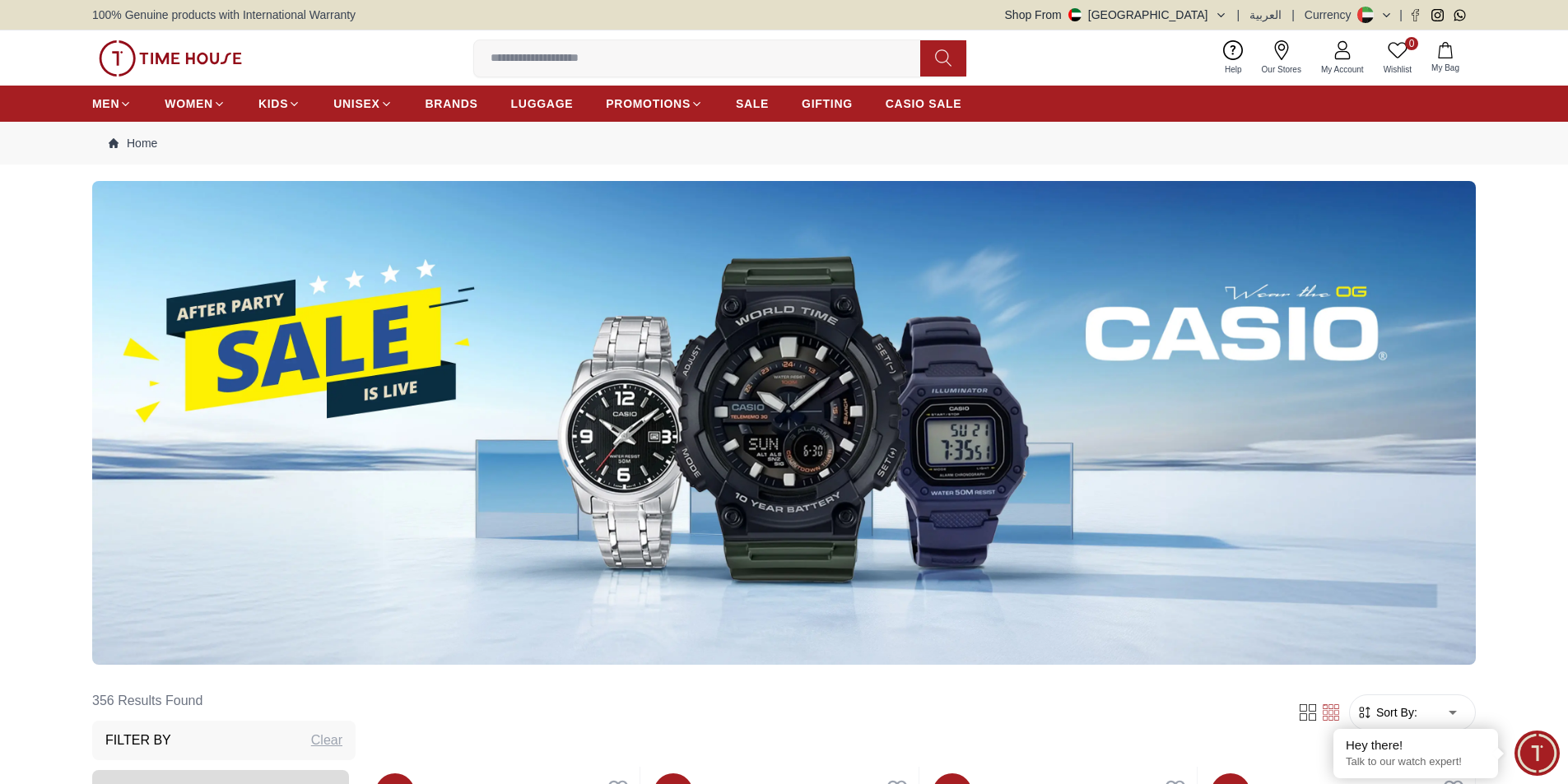
click at [977, 306] on img at bounding box center [784, 422] width 1383 height 484
click at [866, 393] on img at bounding box center [784, 422] width 1383 height 484
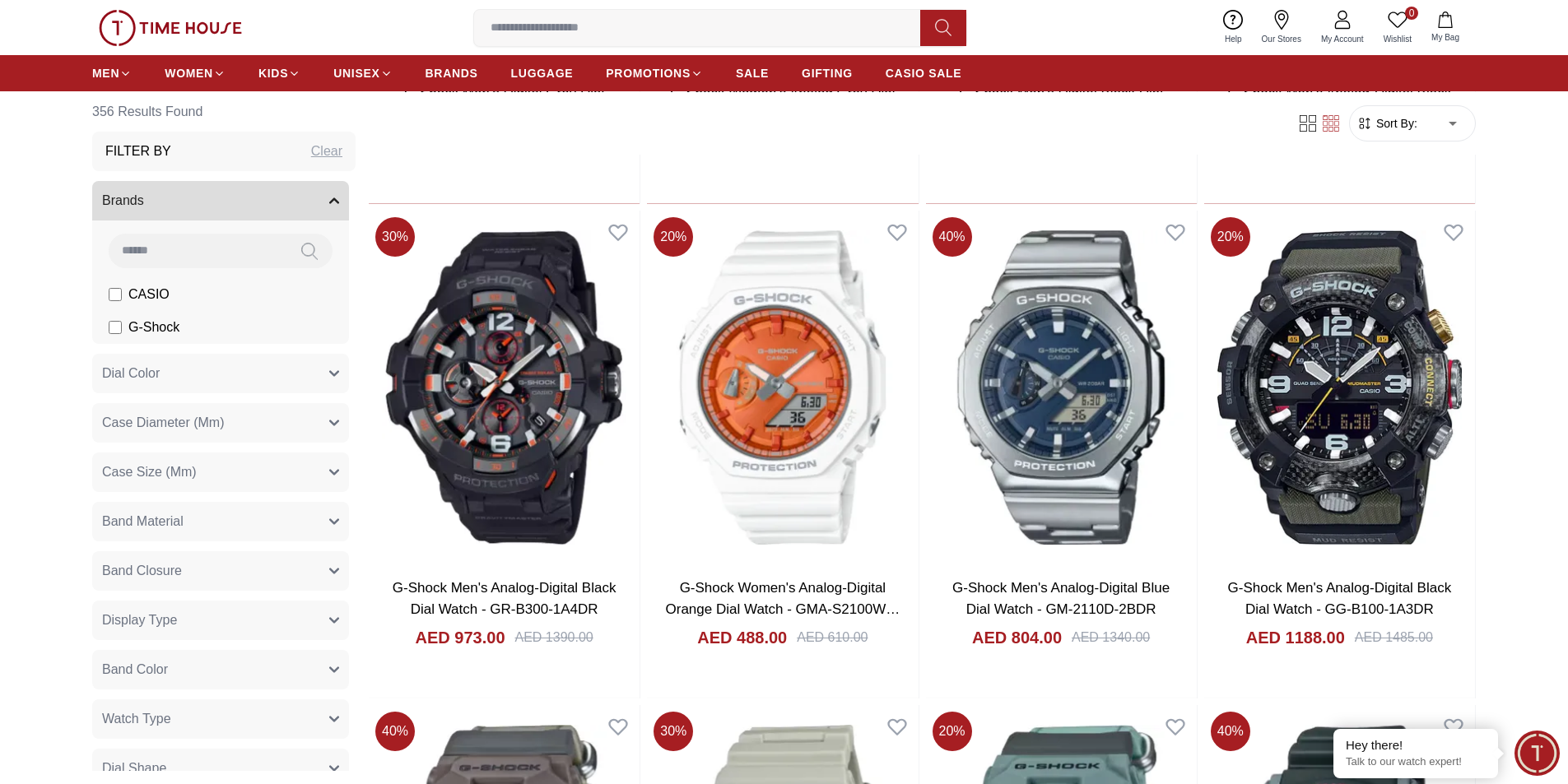
scroll to position [2057, 0]
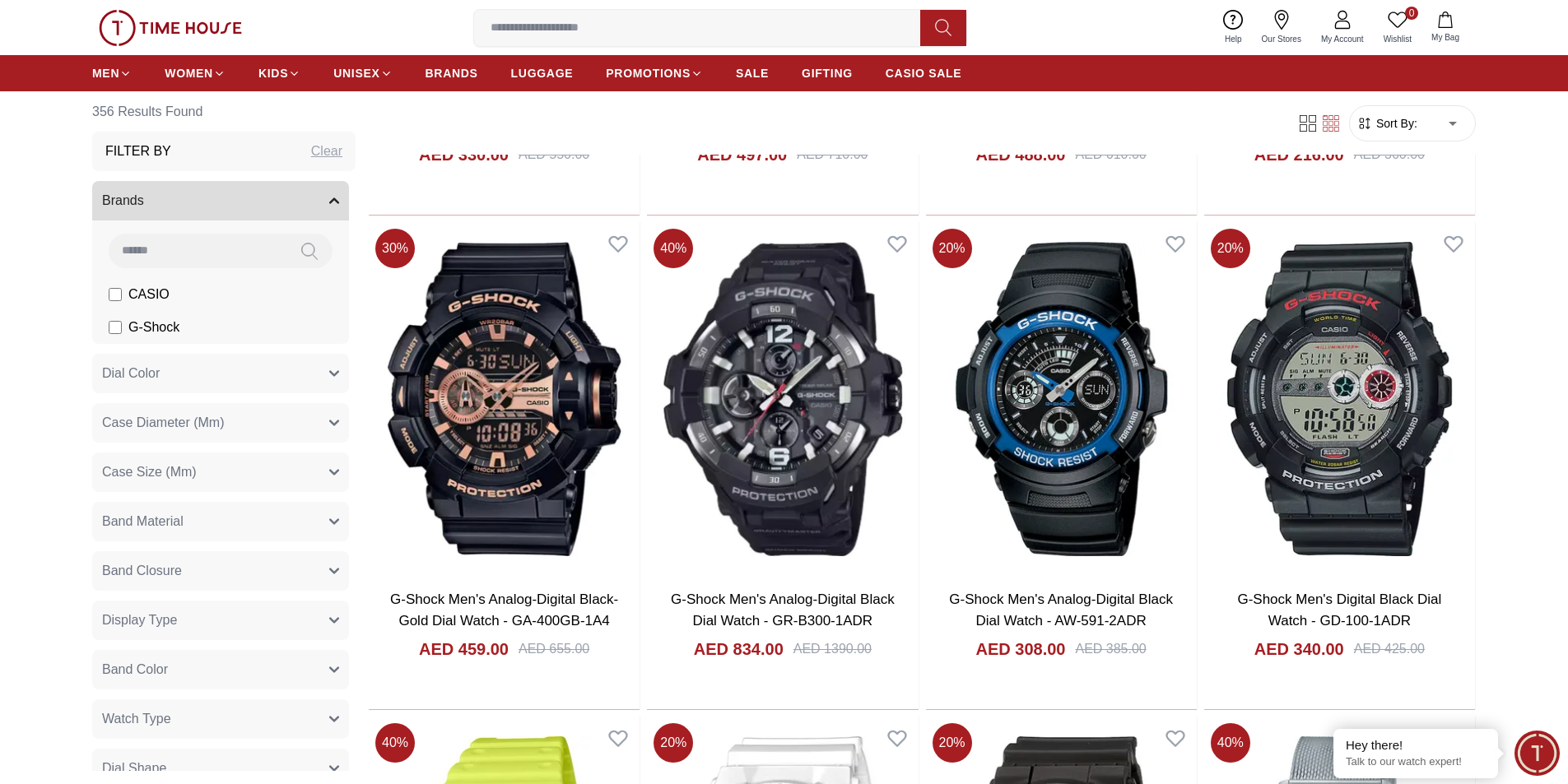
scroll to position [3044, 0]
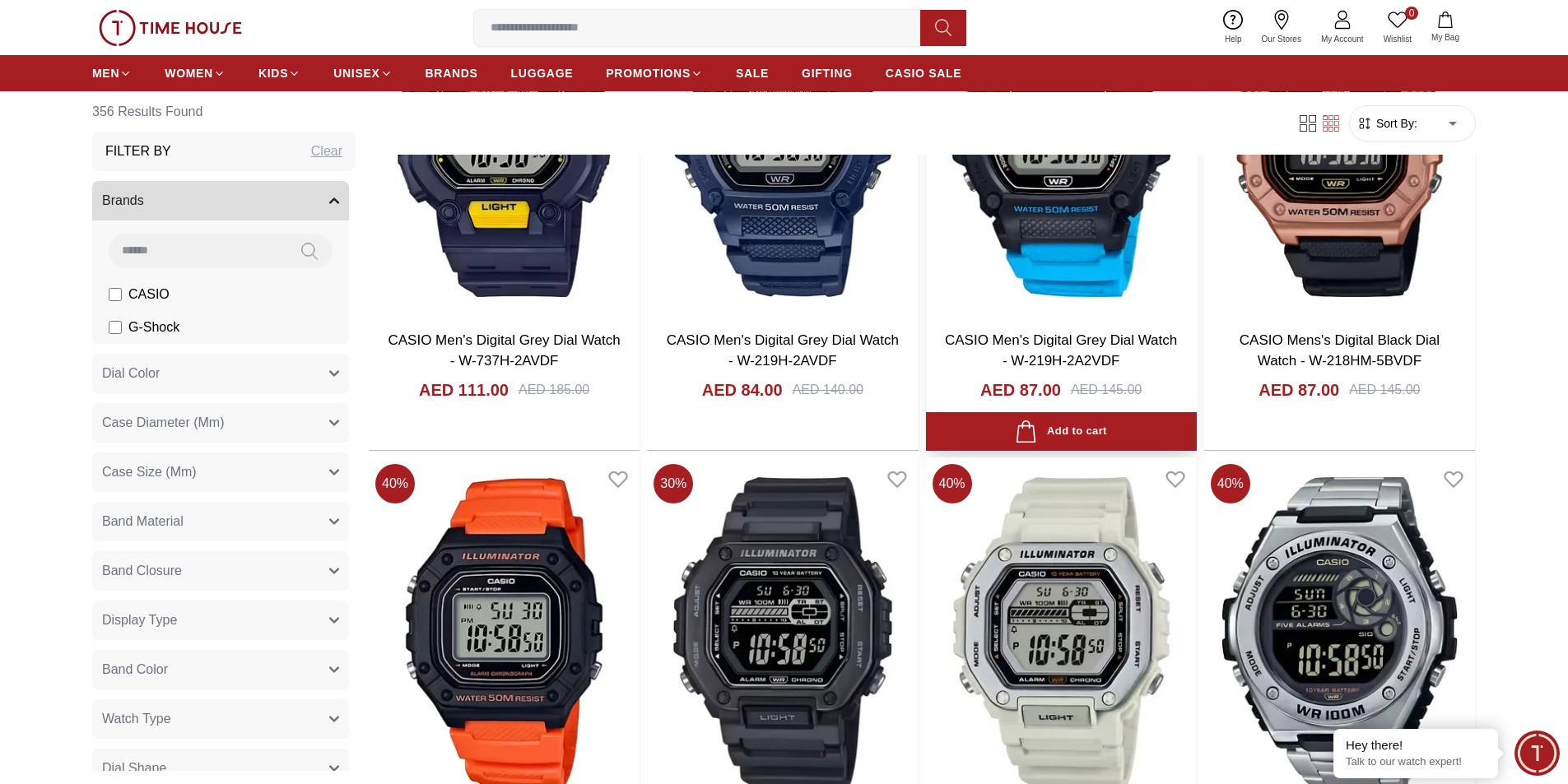
scroll to position [8719, 0]
